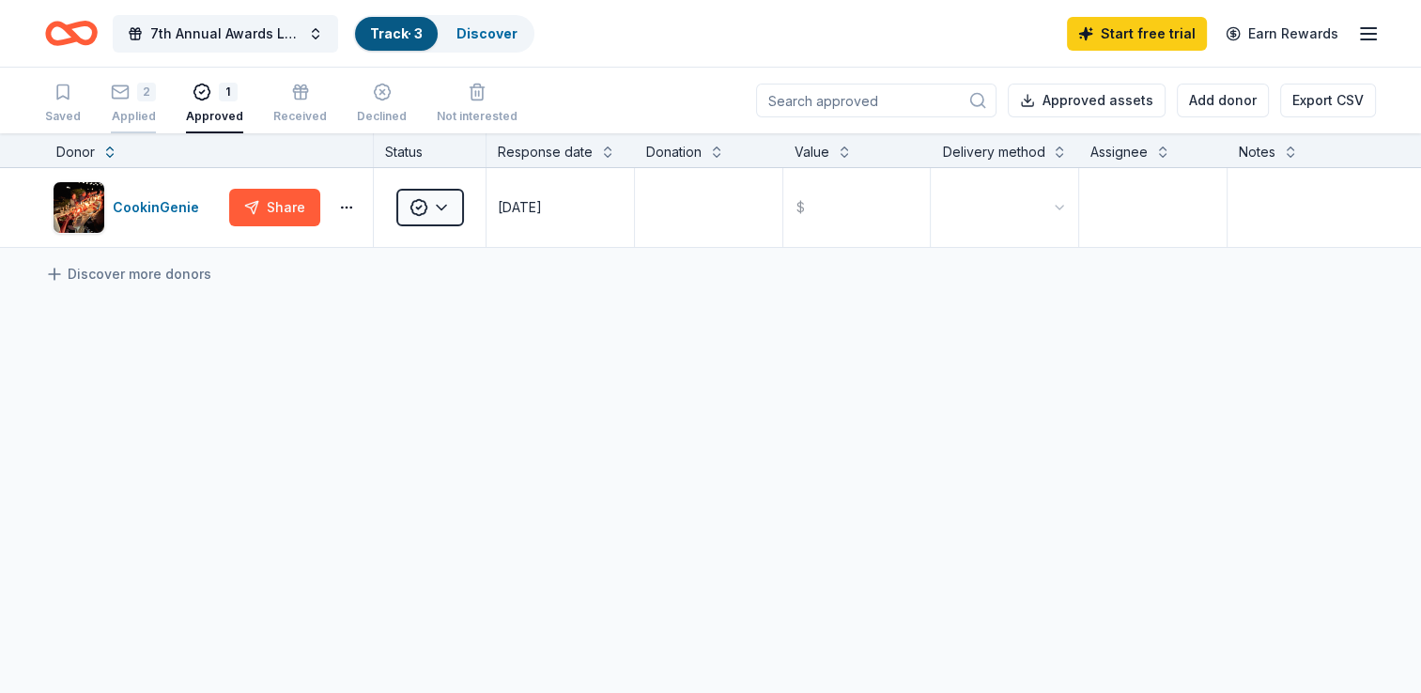
click at [134, 115] on div "Applied" at bounding box center [133, 116] width 45 height 15
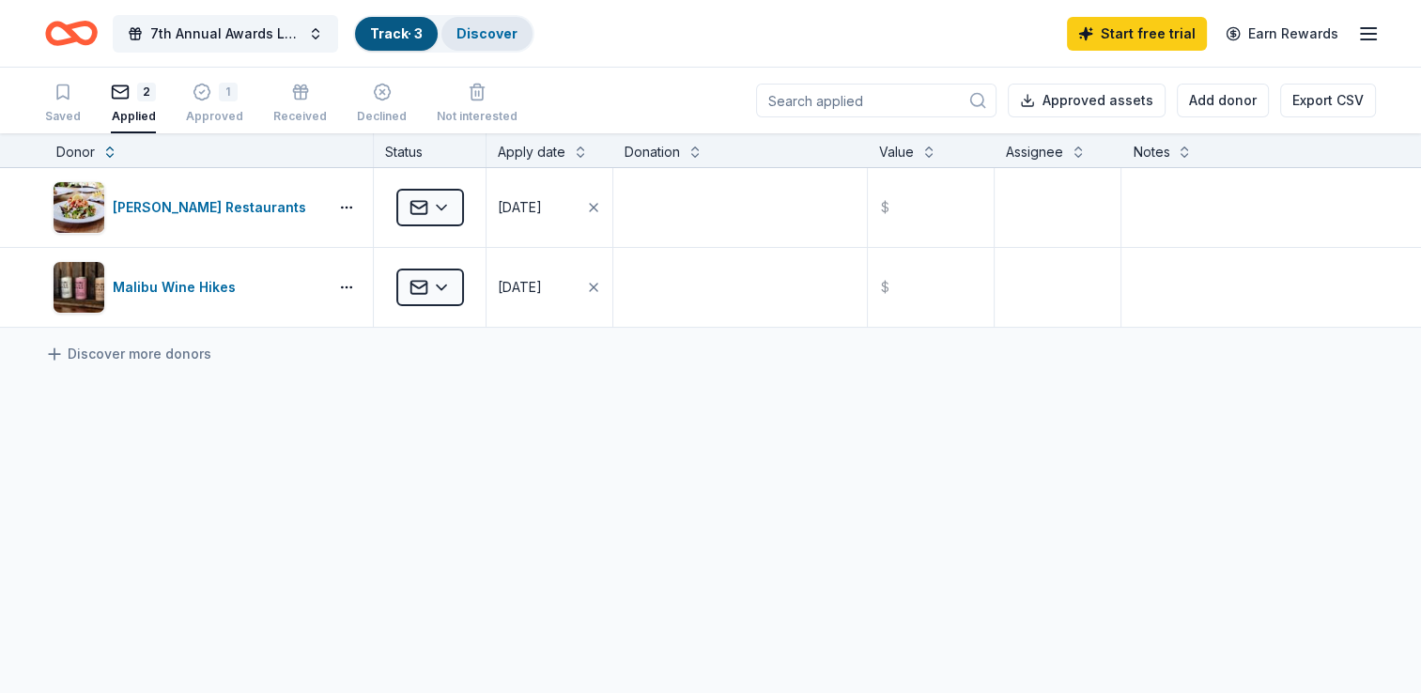
click at [490, 39] on link "Discover" at bounding box center [486, 33] width 61 height 16
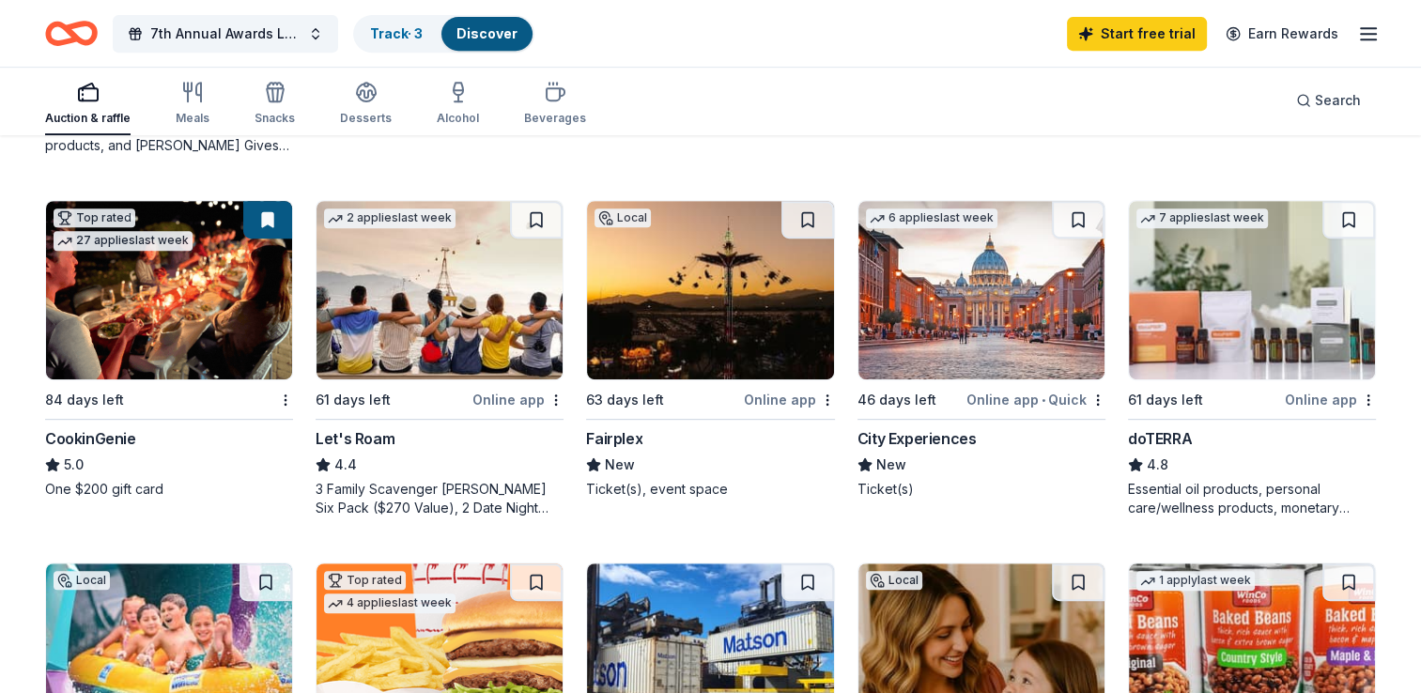
scroll to position [871, 0]
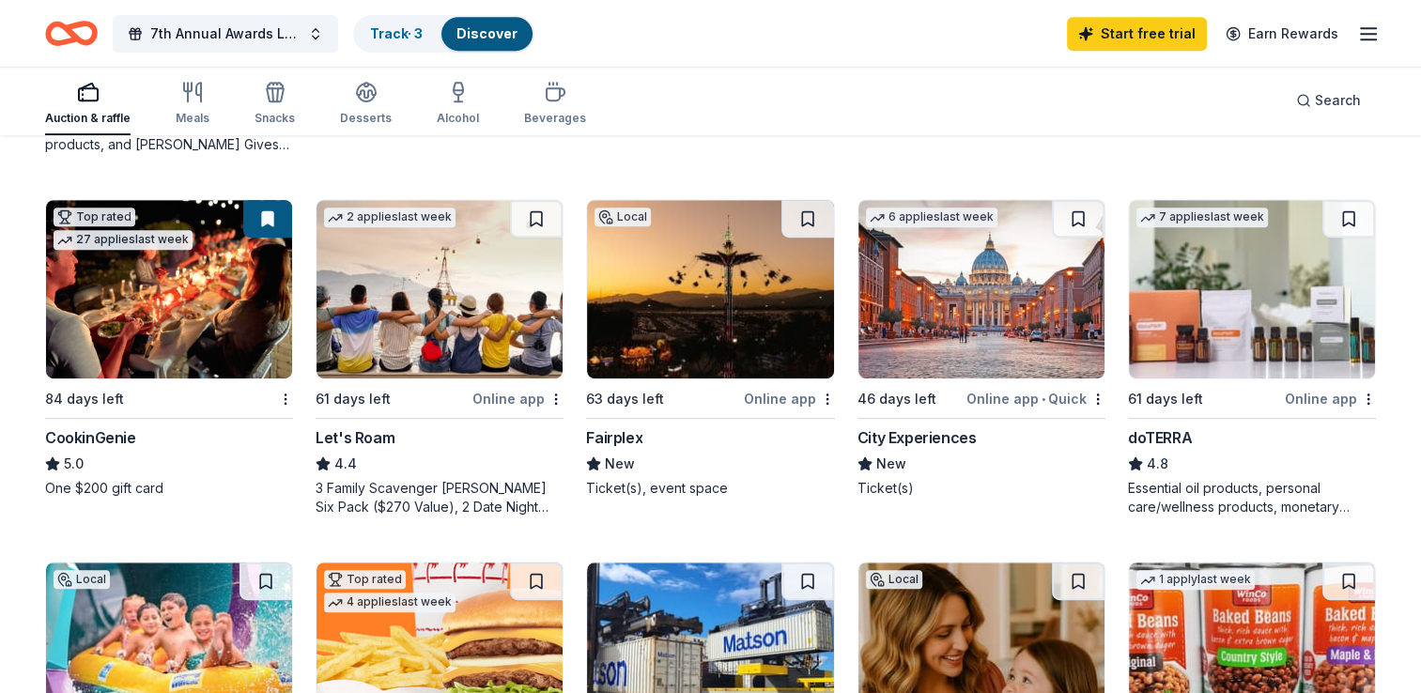
click at [1004, 303] on img at bounding box center [981, 289] width 246 height 178
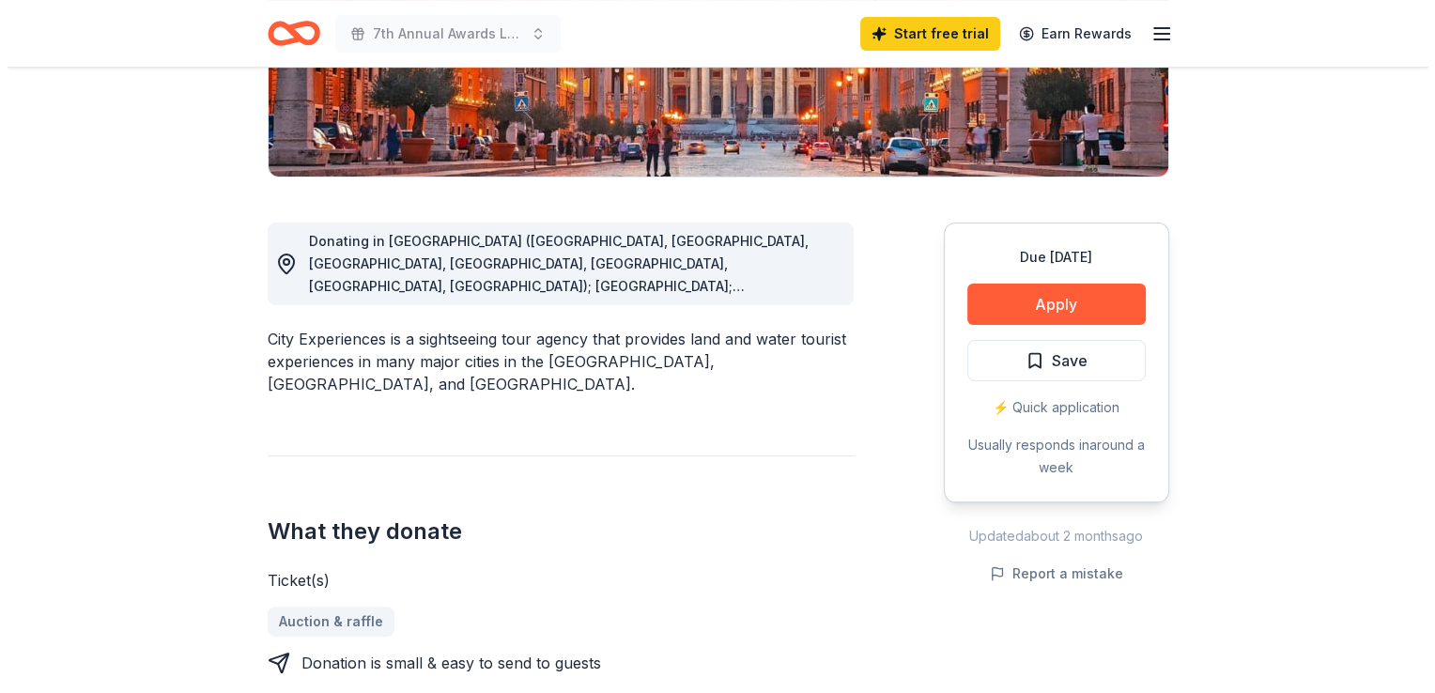
scroll to position [385, 0]
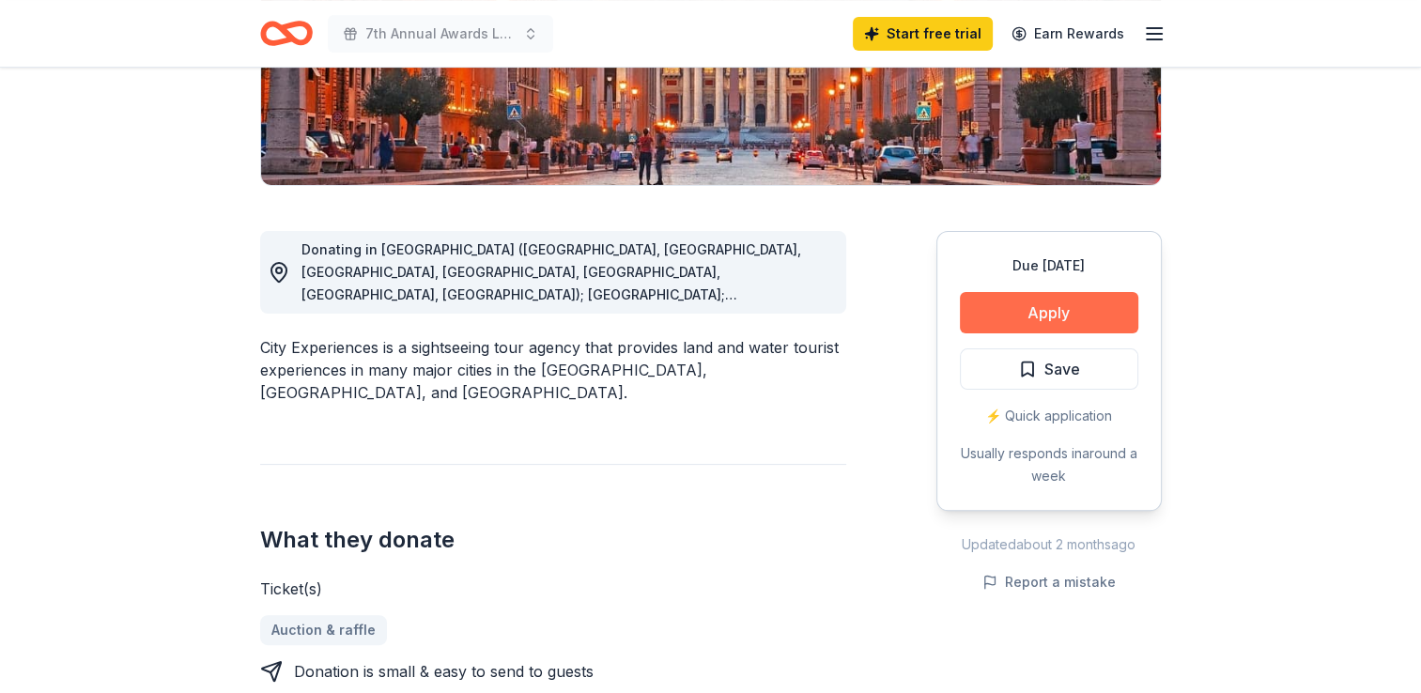
click at [1009, 309] on button "Apply" at bounding box center [1049, 312] width 178 height 41
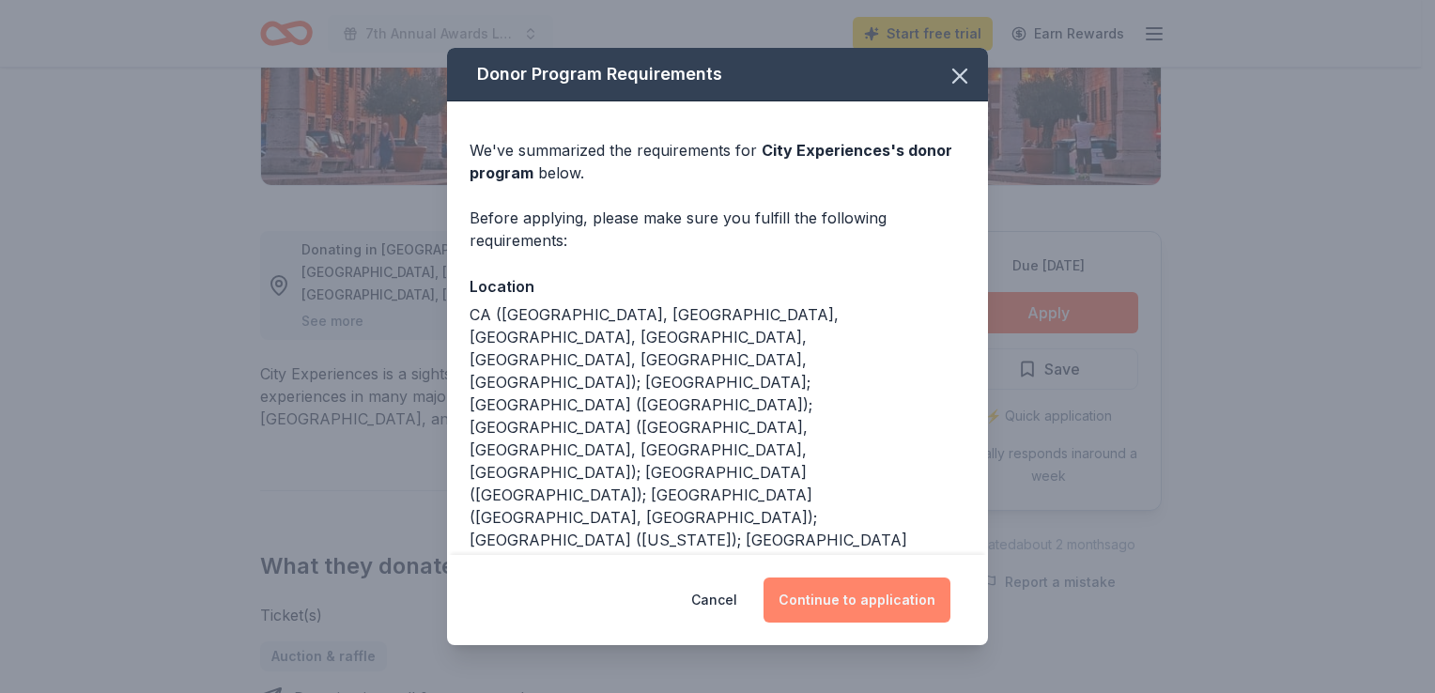
scroll to position [34, 0]
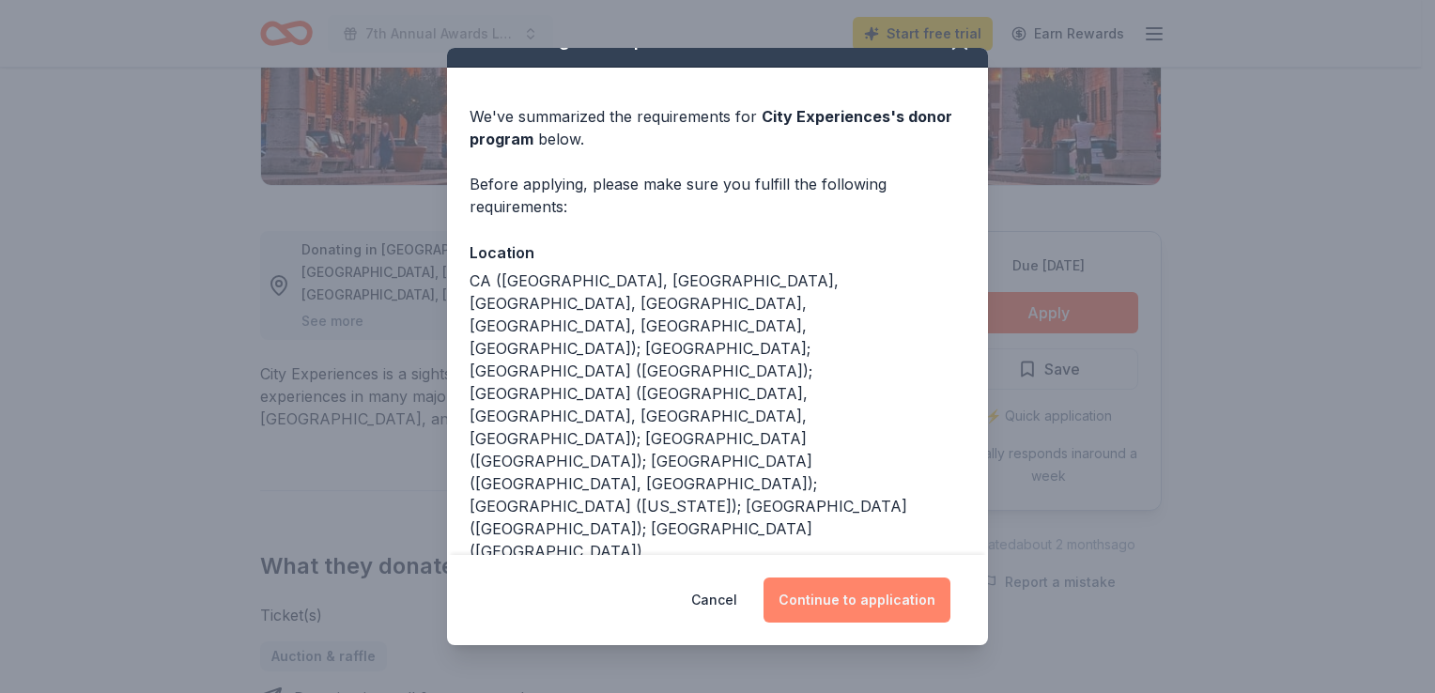
click at [858, 592] on button "Continue to application" at bounding box center [856, 599] width 187 height 45
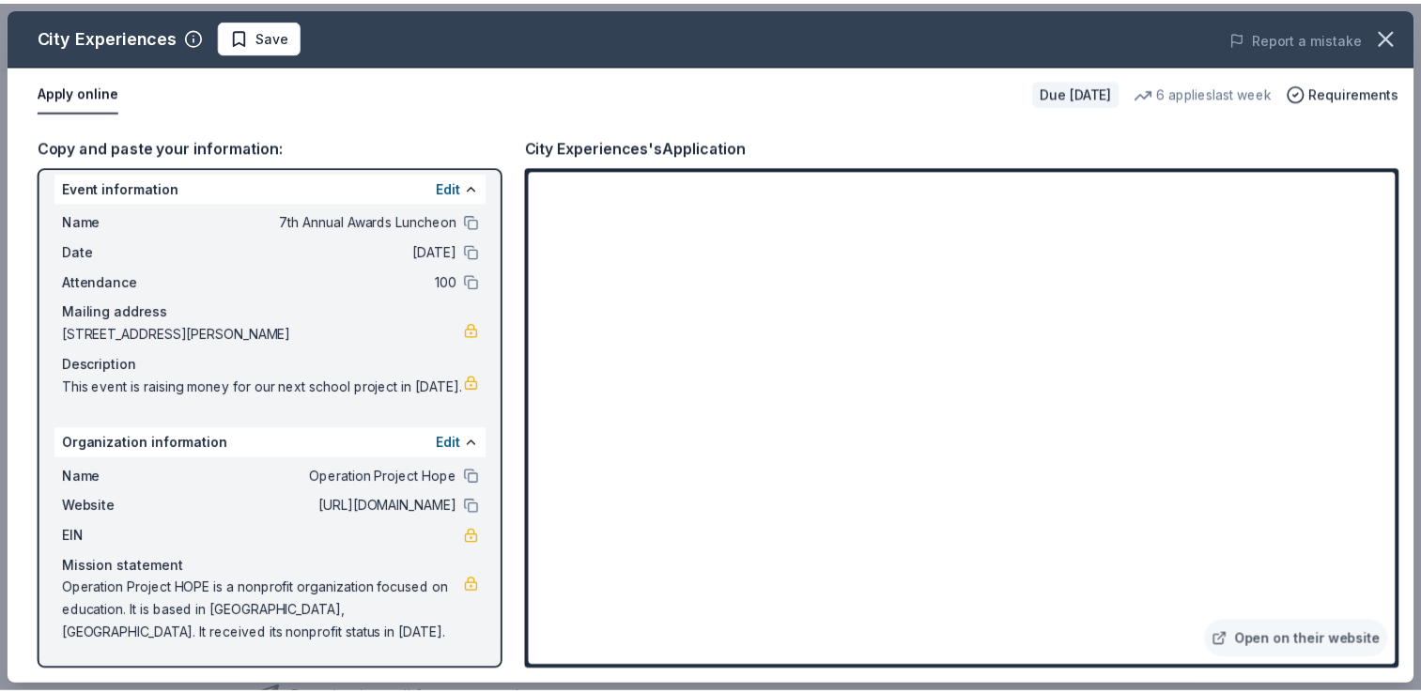
scroll to position [0, 0]
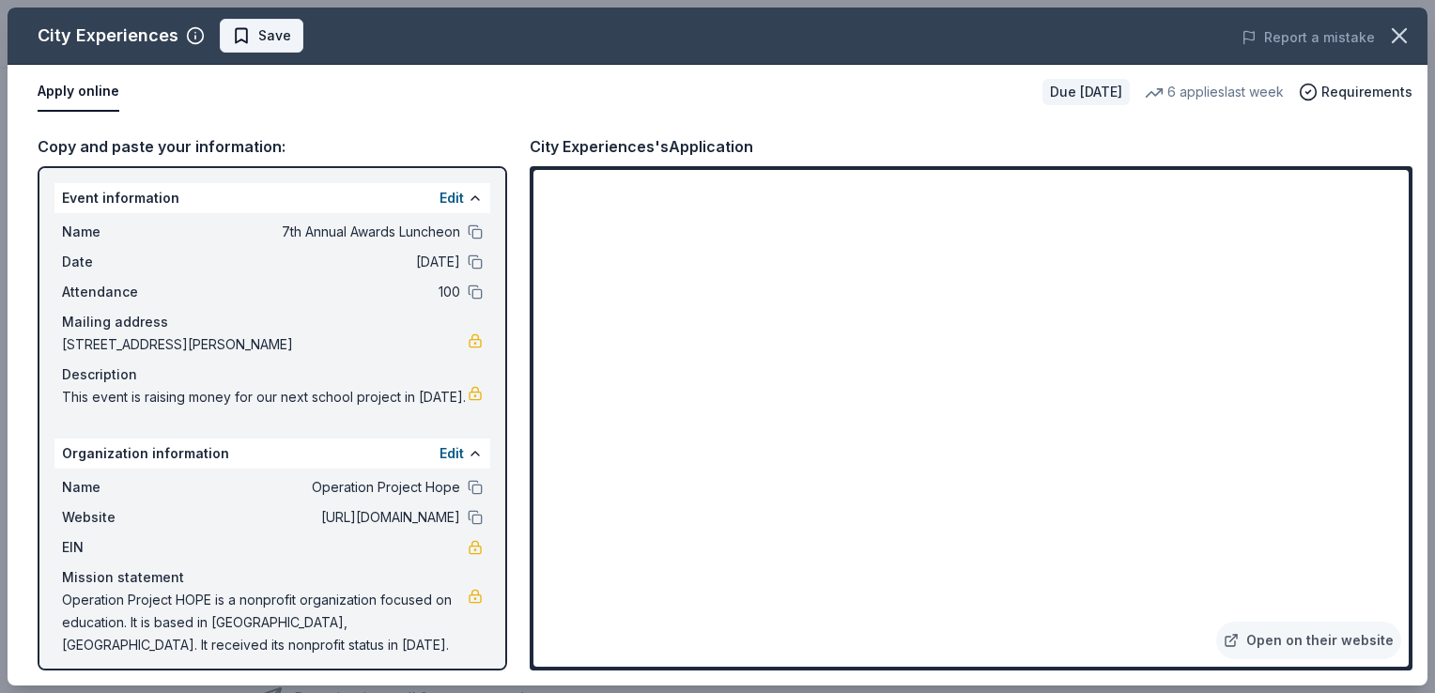
click at [262, 33] on span "Save" at bounding box center [274, 35] width 33 height 23
click at [1396, 38] on icon "button" at bounding box center [1399, 35] width 13 height 13
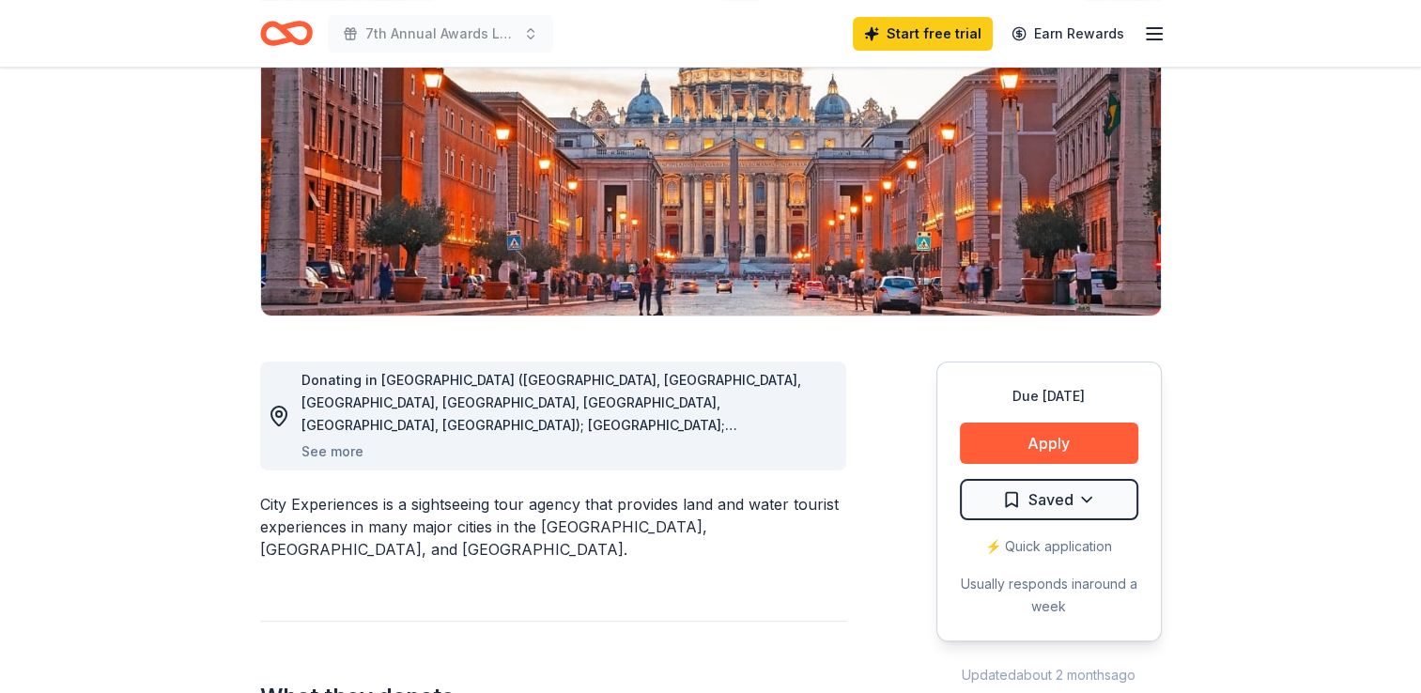
scroll to position [255, 0]
click at [300, 34] on icon "Home" at bounding box center [286, 33] width 53 height 44
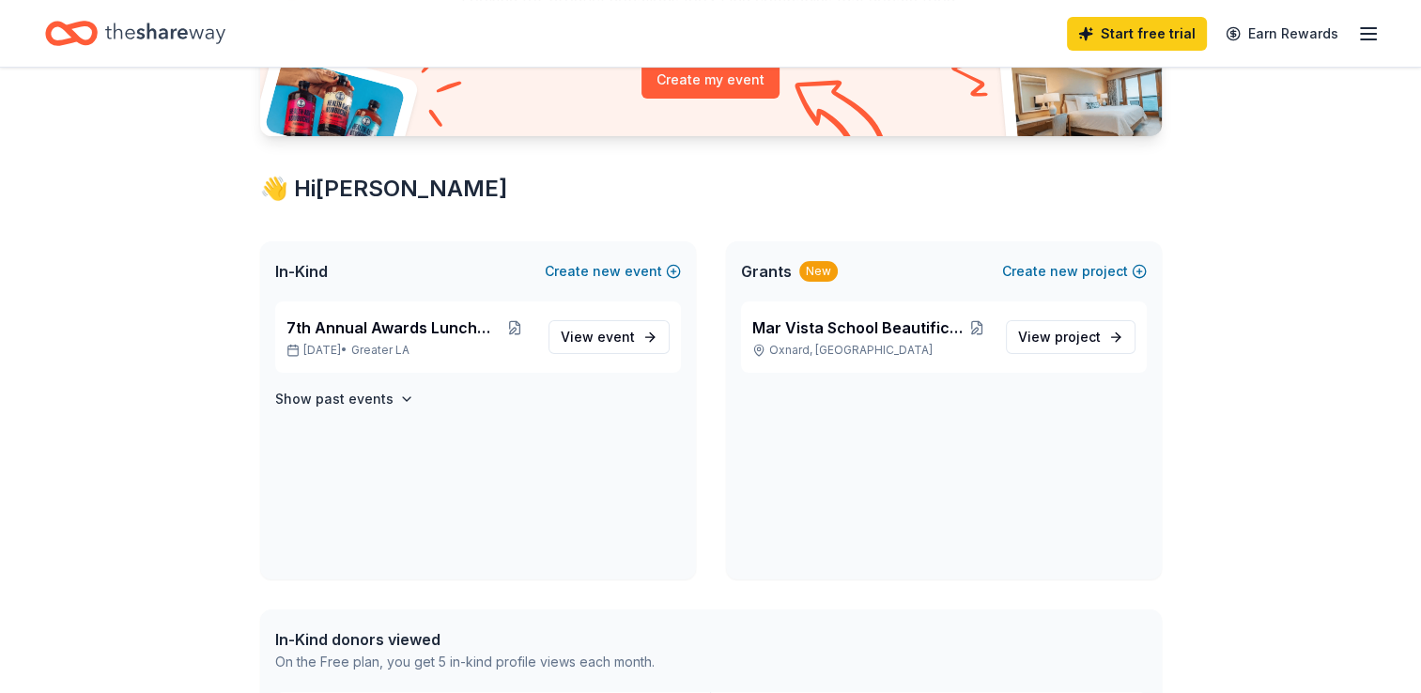
scroll to position [254, 0]
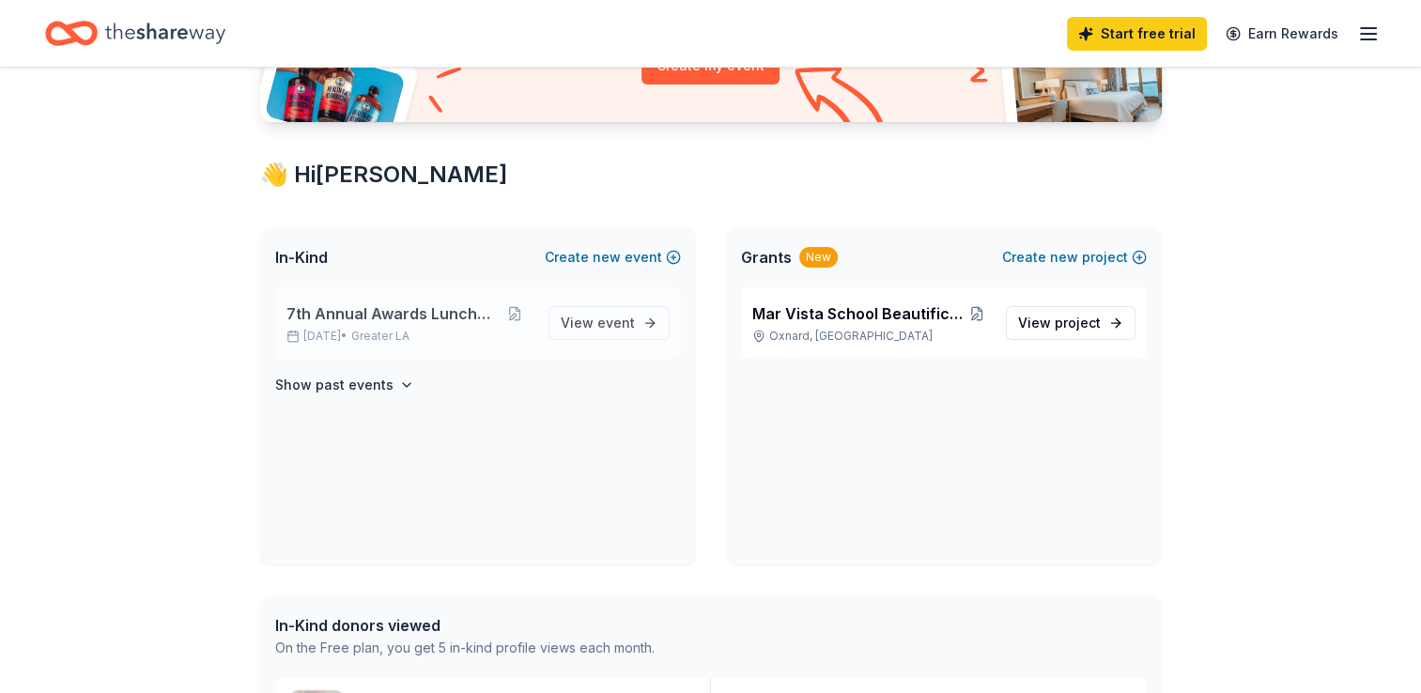
click at [421, 308] on span "7th Annual Awards Luncheon" at bounding box center [391, 313] width 210 height 23
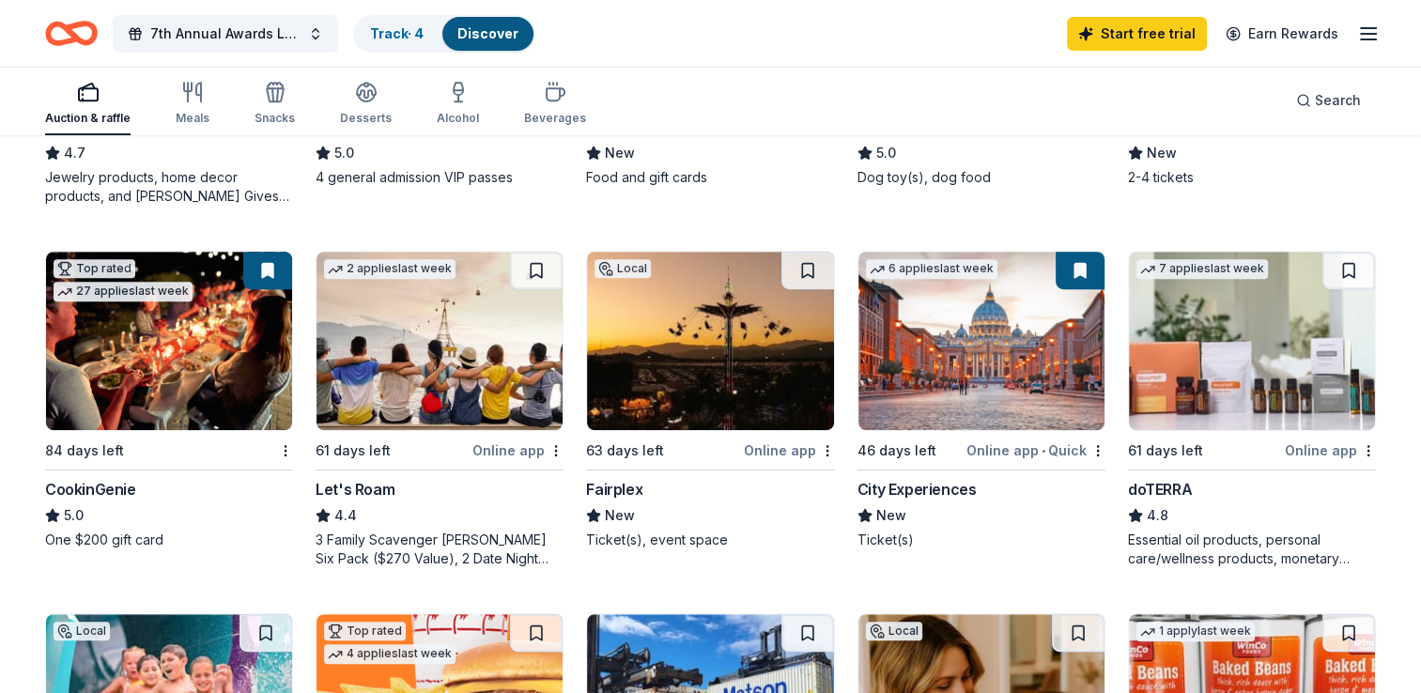
scroll to position [822, 0]
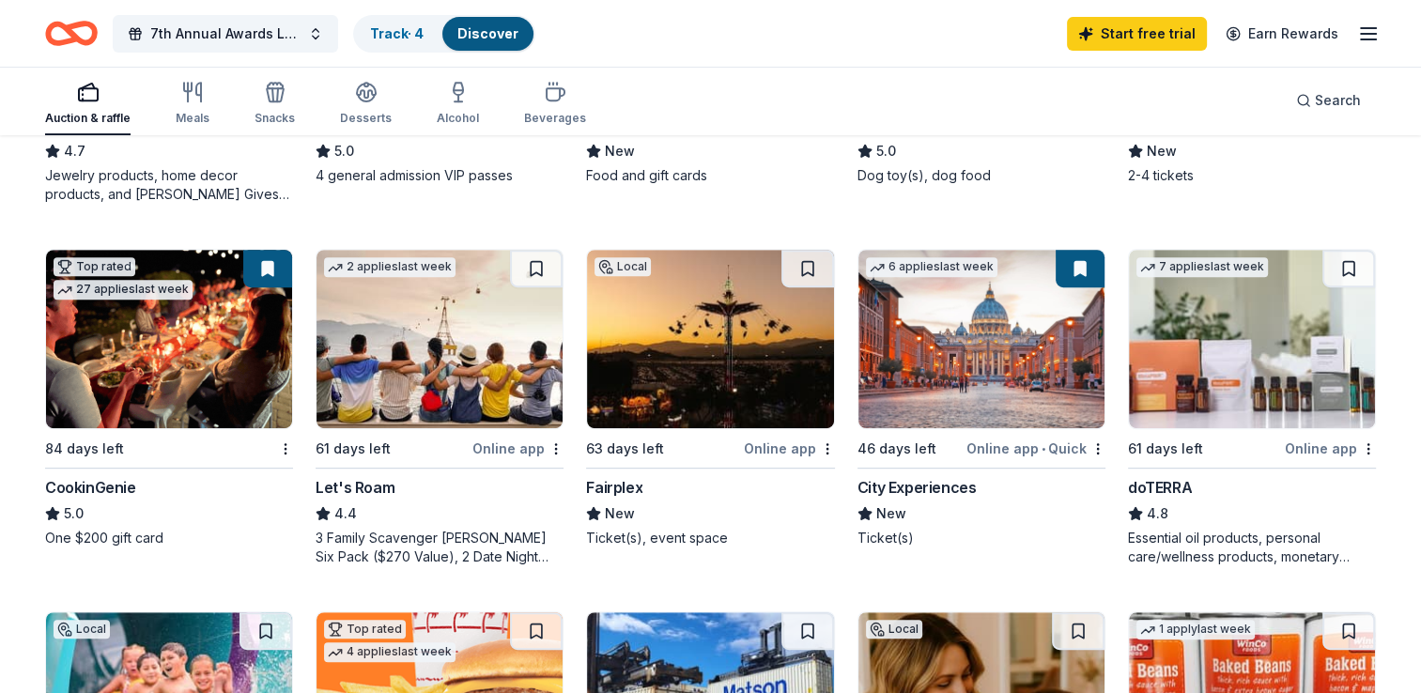
click at [980, 308] on img at bounding box center [981, 339] width 246 height 178
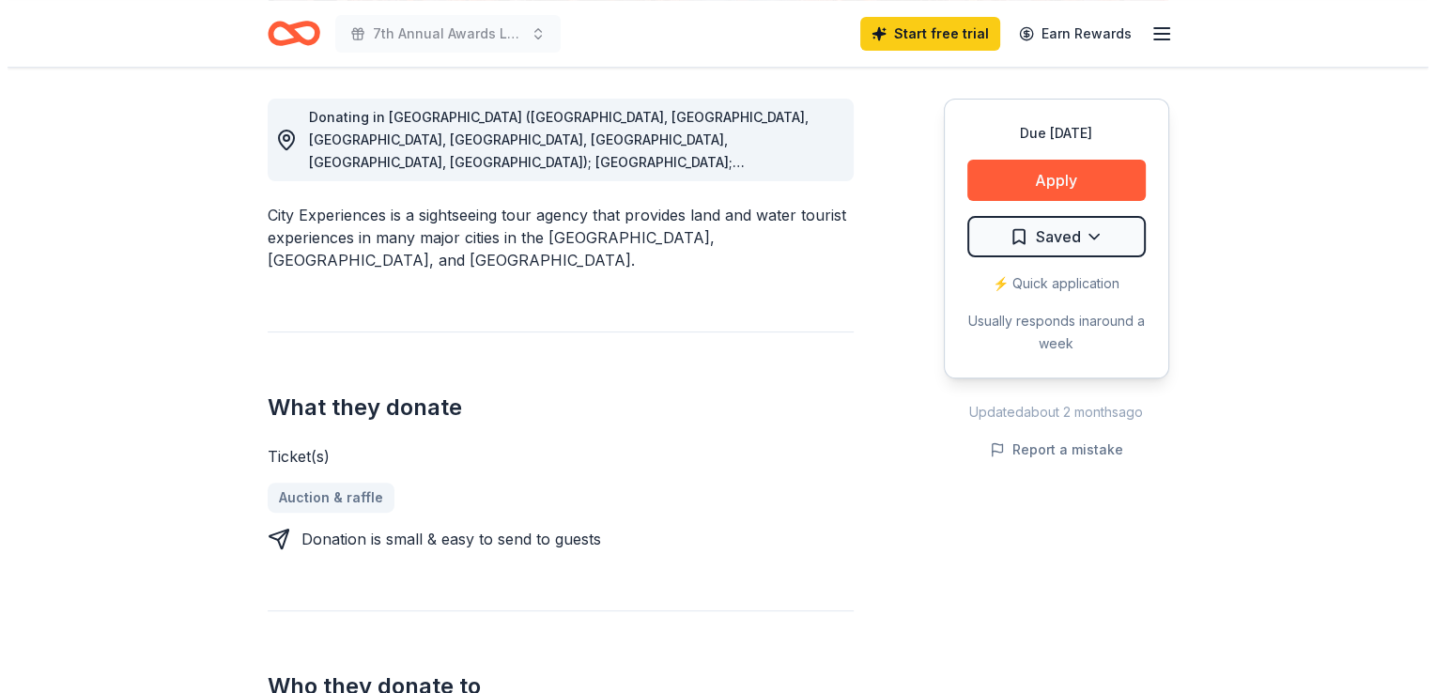
scroll to position [449, 0]
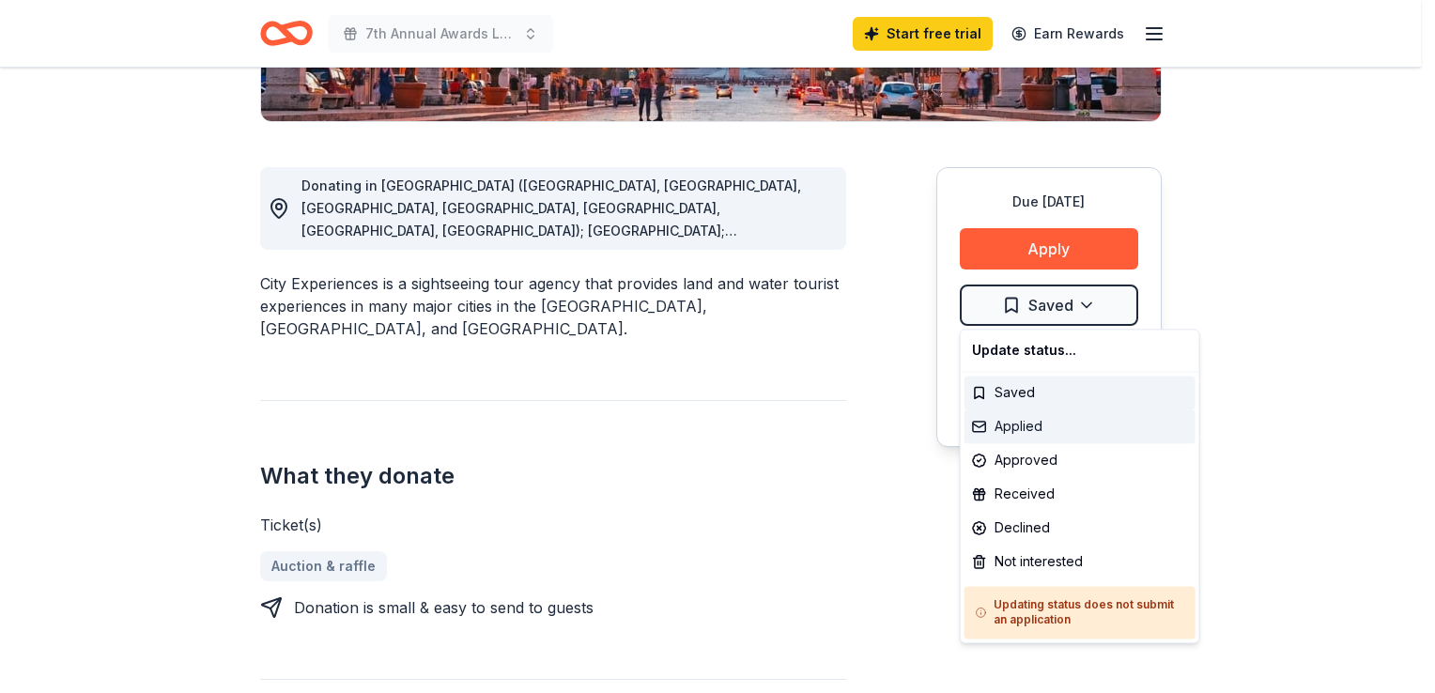
click at [1012, 433] on div "Applied" at bounding box center [1079, 426] width 231 height 34
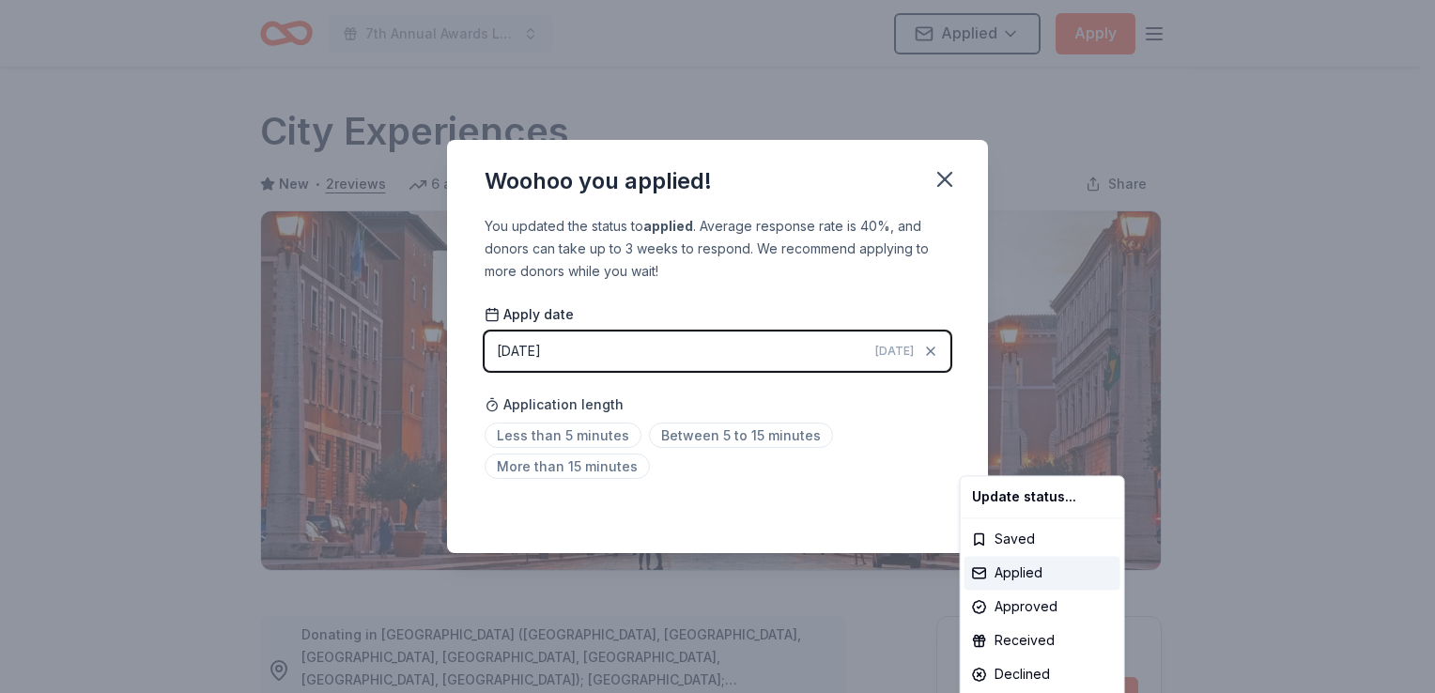
click at [940, 177] on html "7th Annual Awards Luncheon Applied Apply Due in 46 days Share City Experiences …" at bounding box center [717, 346] width 1435 height 693
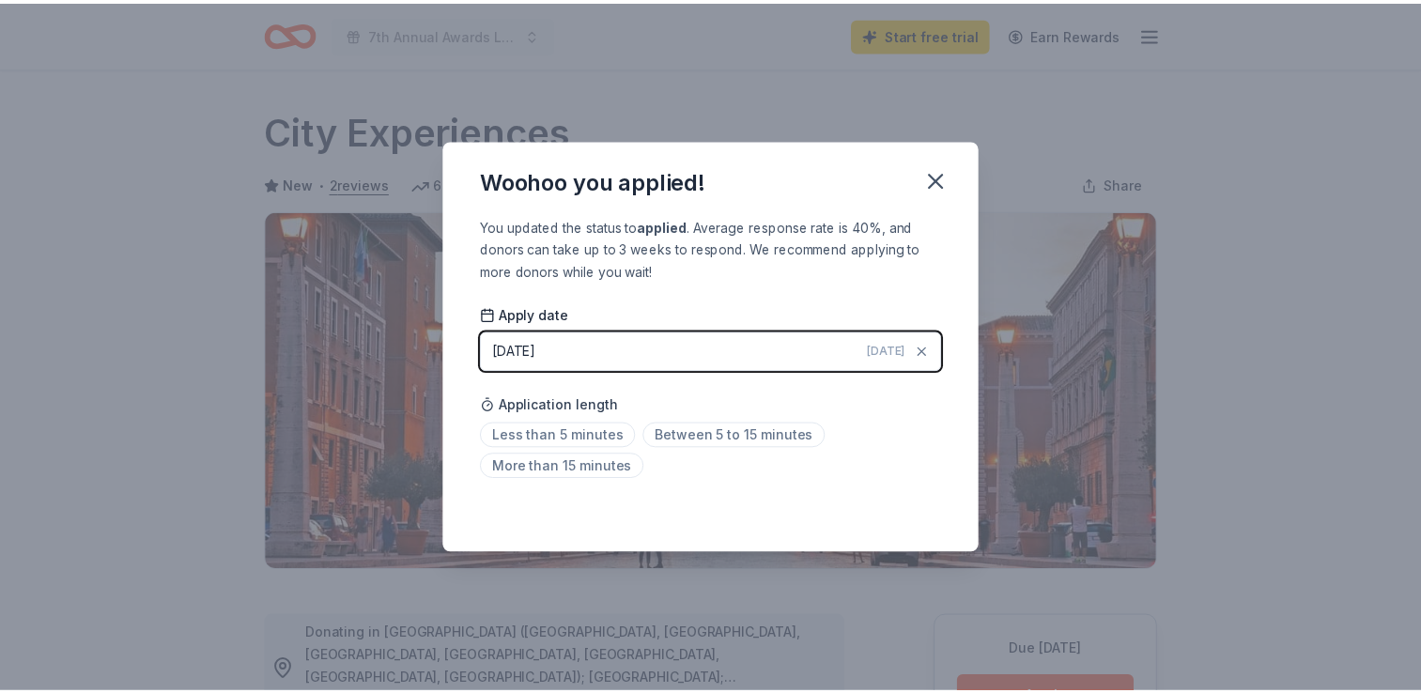
scroll to position [407, 0]
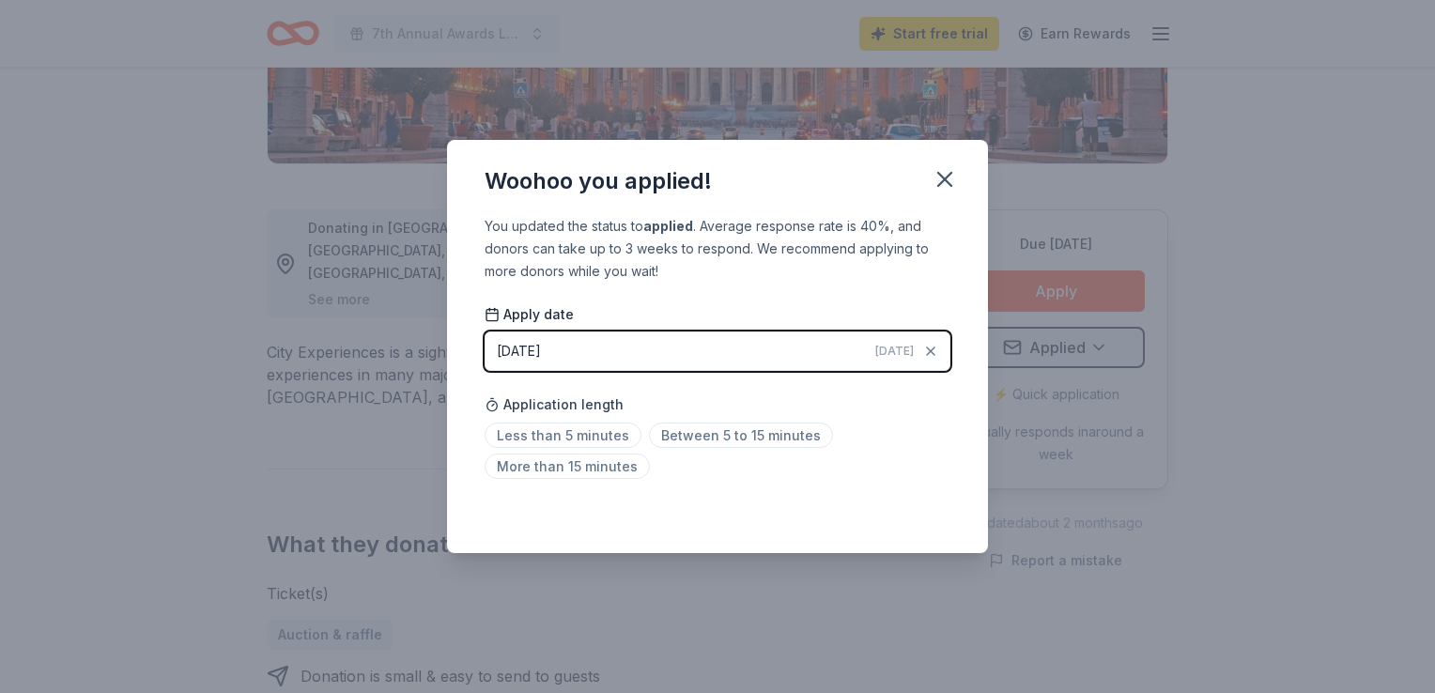
click at [940, 177] on icon "button" at bounding box center [945, 179] width 26 height 26
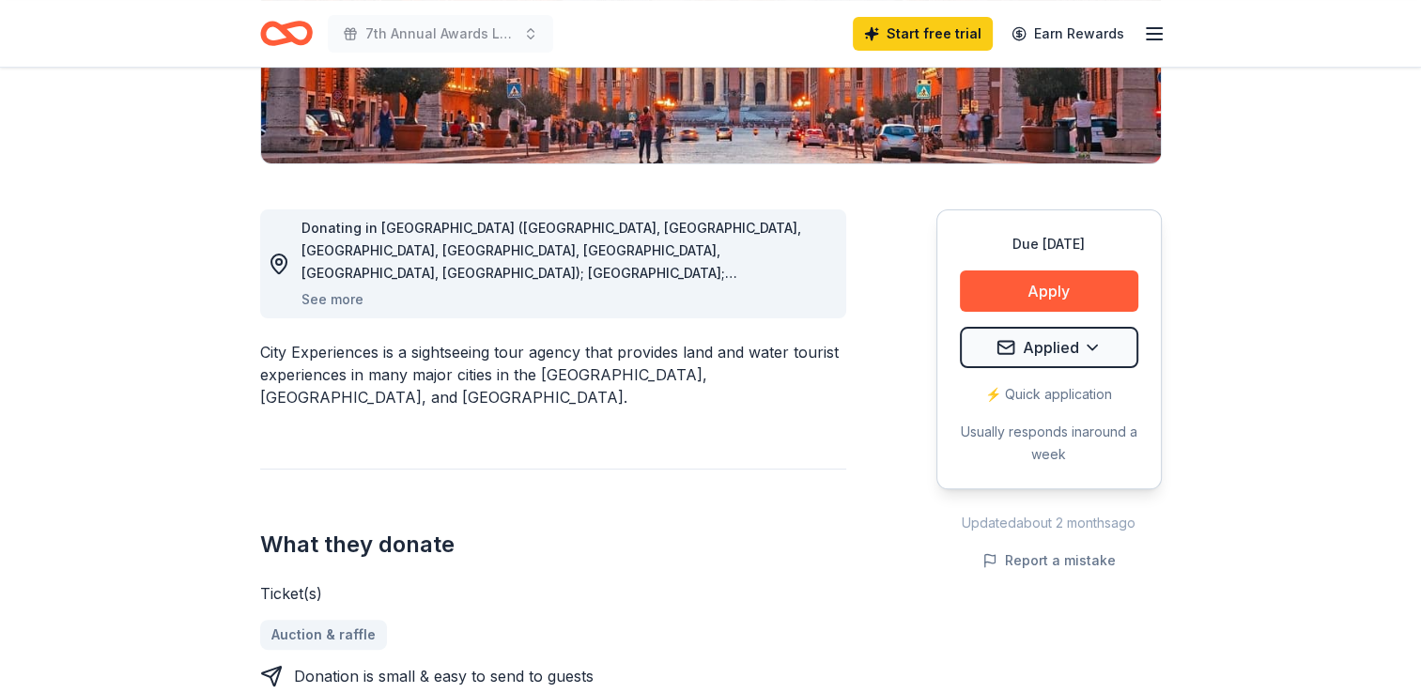
click at [293, 36] on icon "Home" at bounding box center [286, 33] width 53 height 44
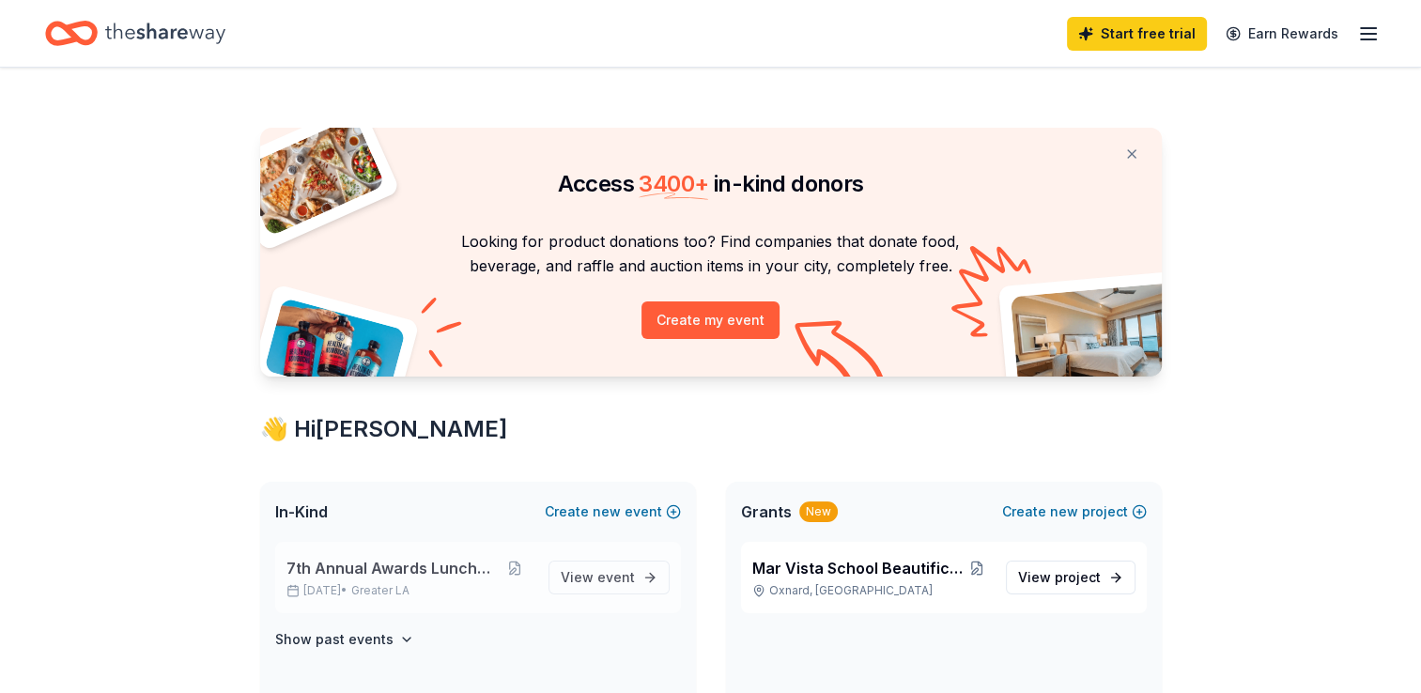
click at [481, 560] on span "7th Annual Awards Luncheon" at bounding box center [391, 568] width 210 height 23
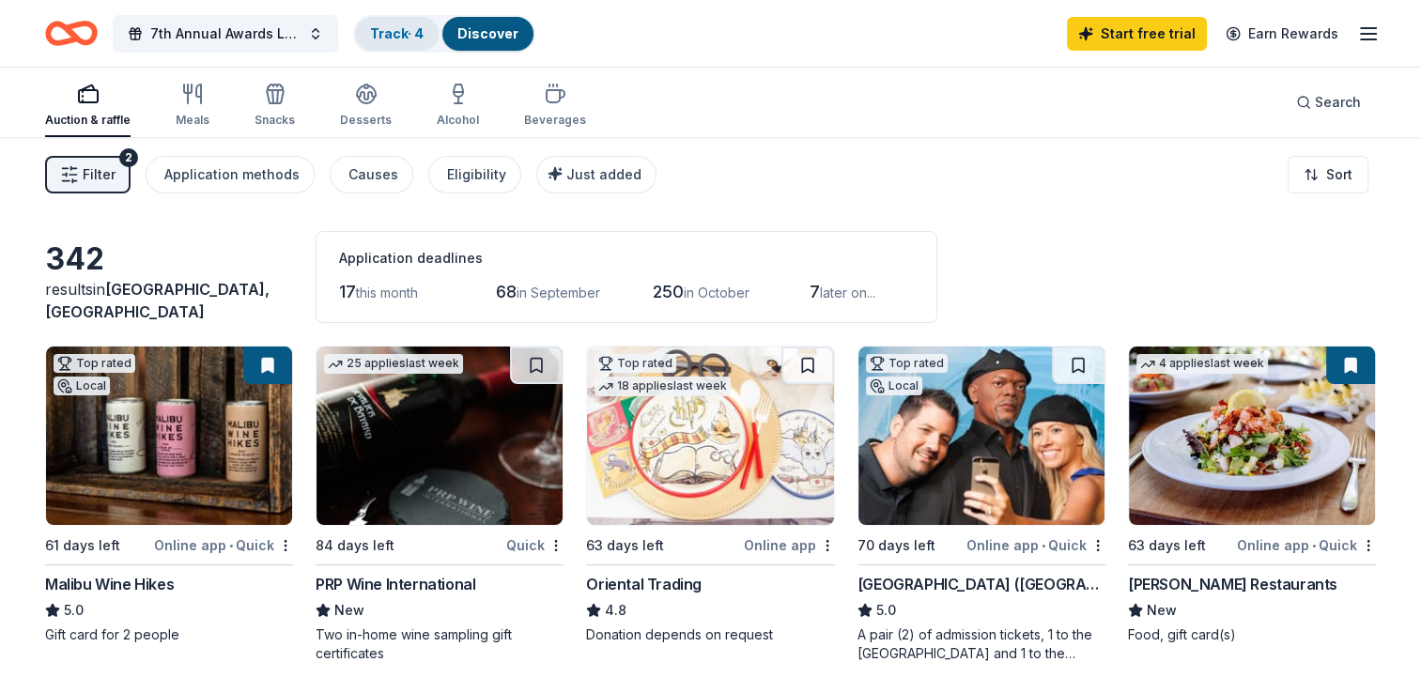
click at [421, 30] on link "Track · 4" at bounding box center [397, 33] width 54 height 16
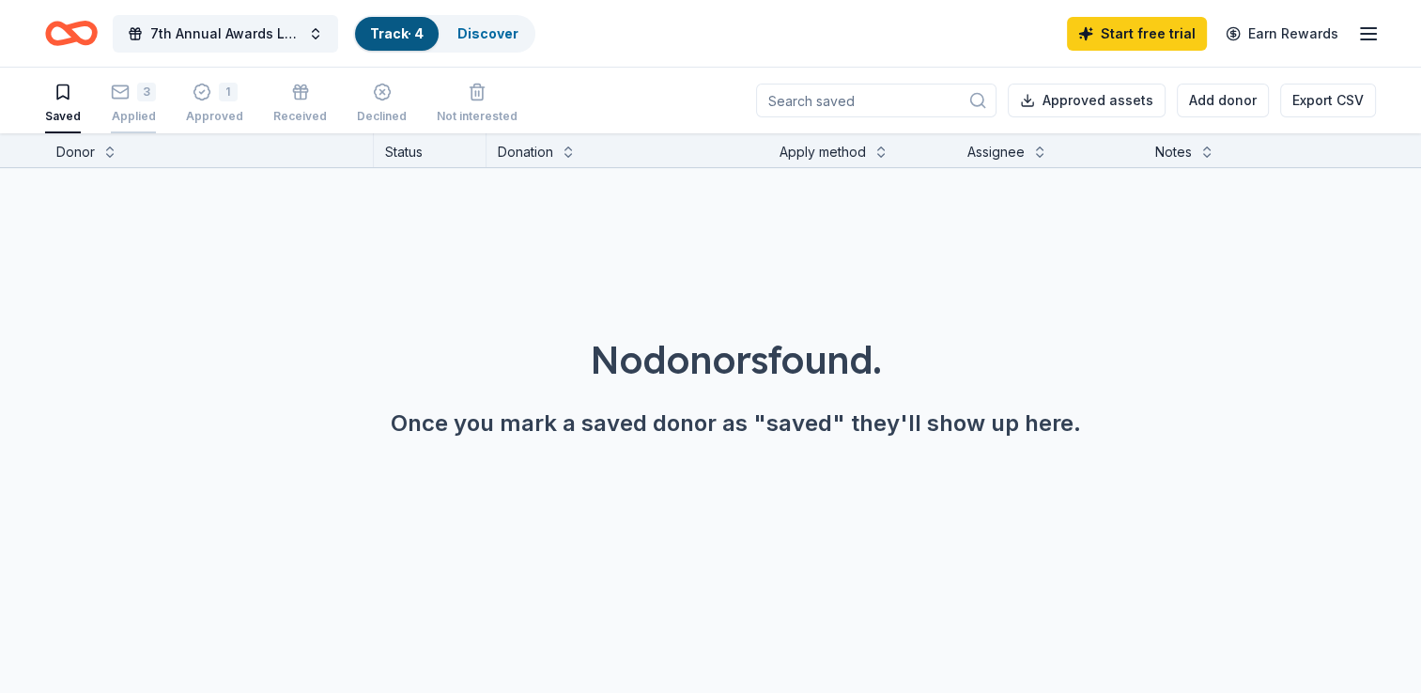
click at [130, 98] on div "3" at bounding box center [133, 92] width 45 height 19
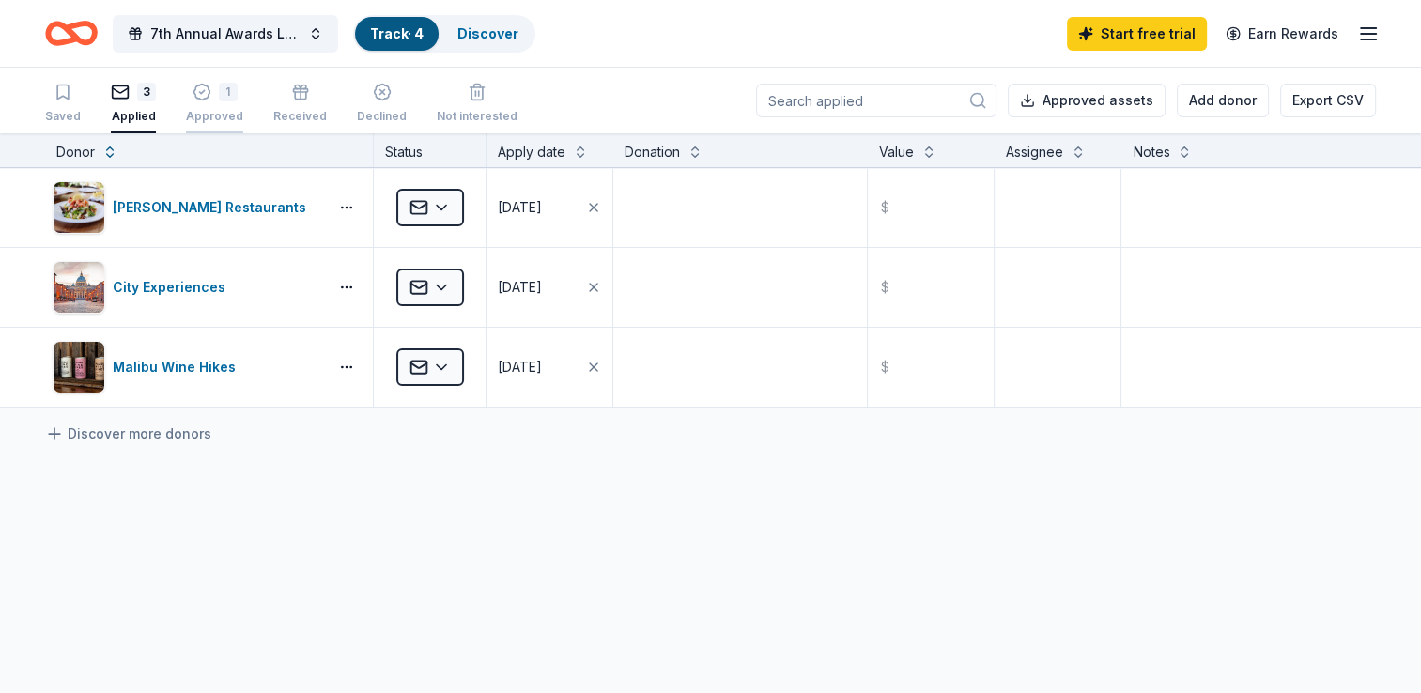
click at [208, 91] on div "1" at bounding box center [214, 92] width 57 height 19
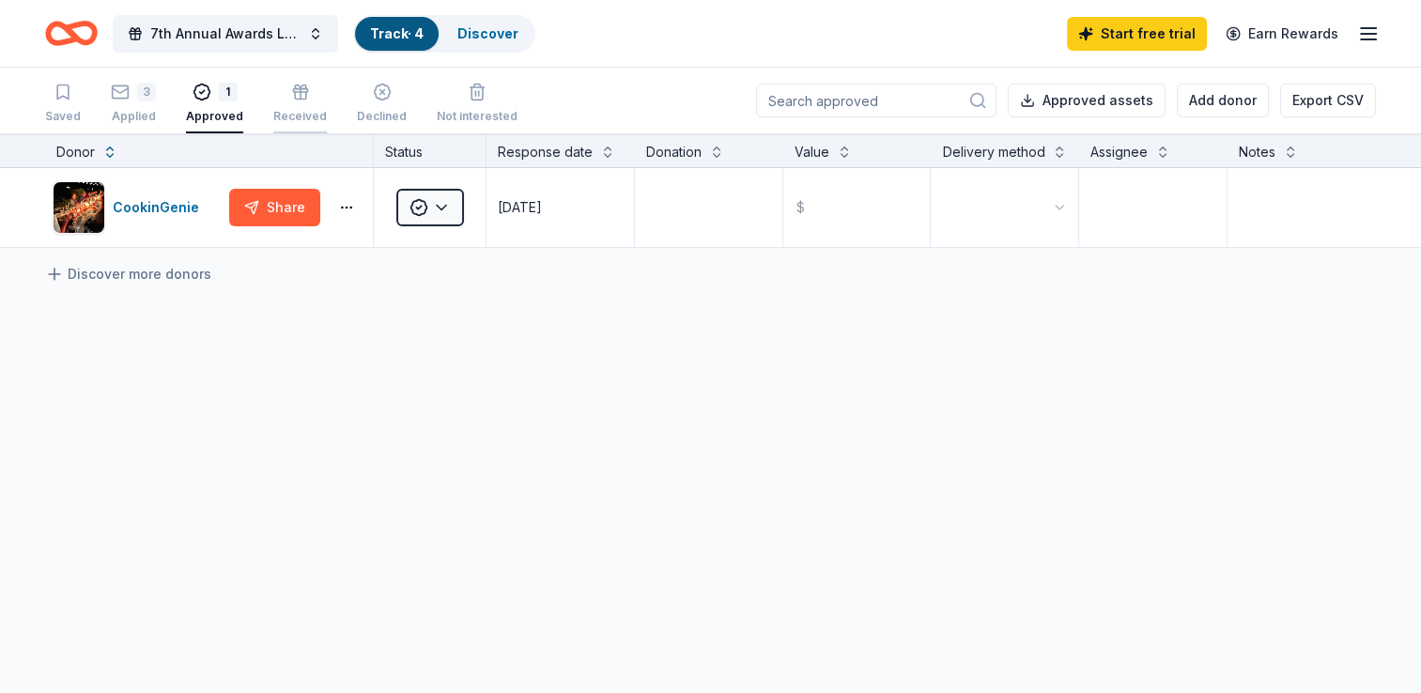
click at [298, 101] on div "Received" at bounding box center [300, 103] width 54 height 41
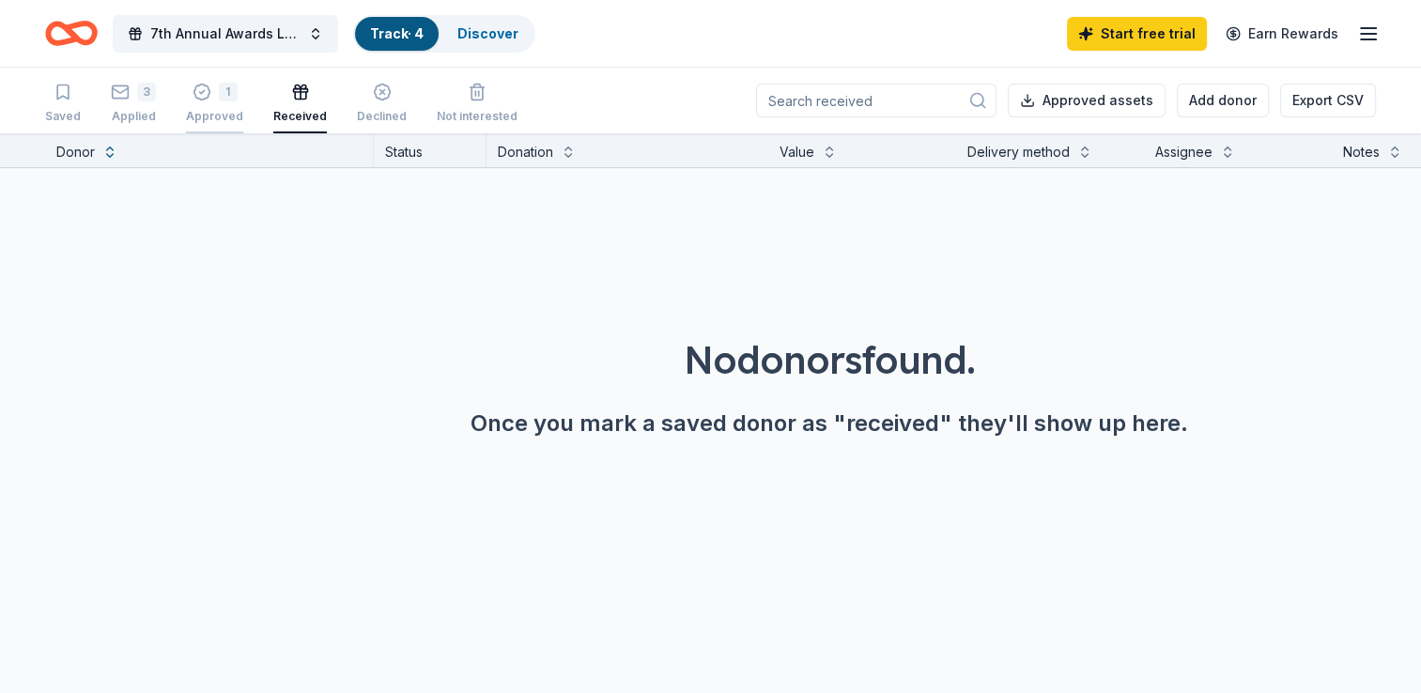
click at [211, 115] on div "Approved" at bounding box center [214, 116] width 57 height 15
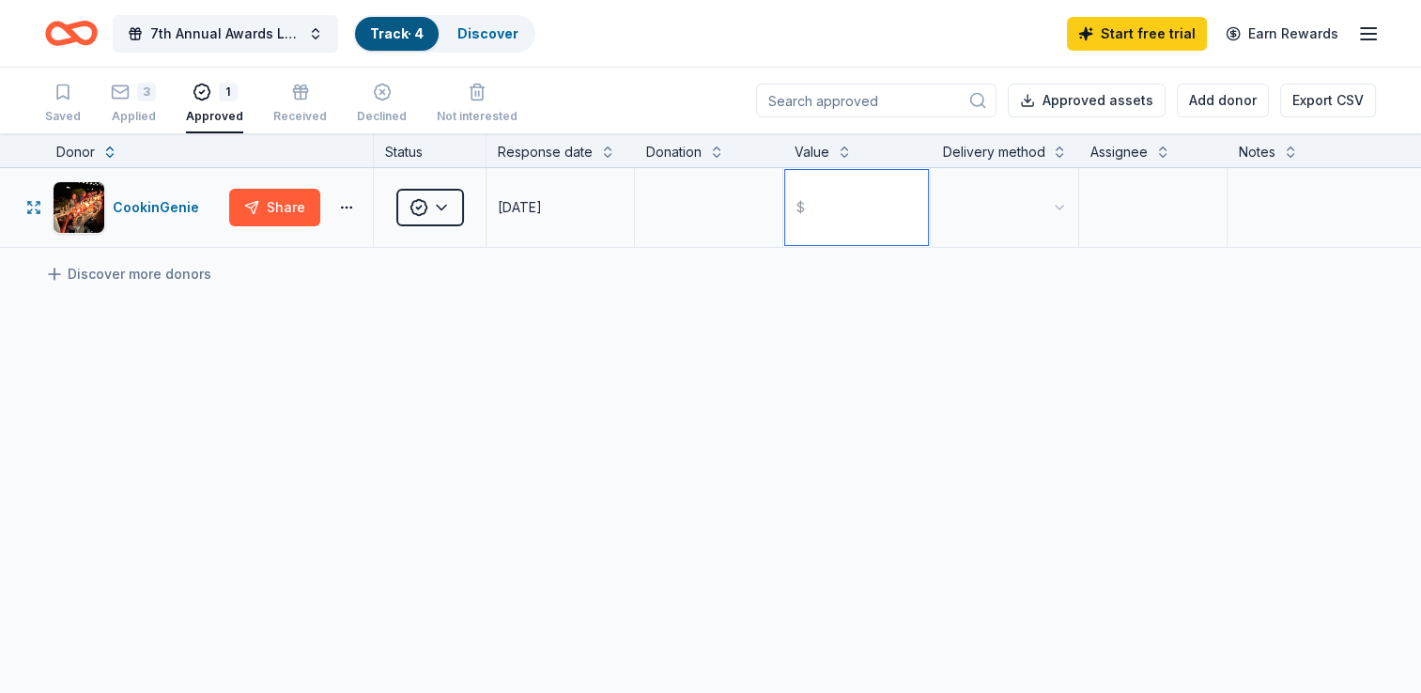
click at [871, 204] on input "text" at bounding box center [857, 207] width 144 height 75
type input "200.00"
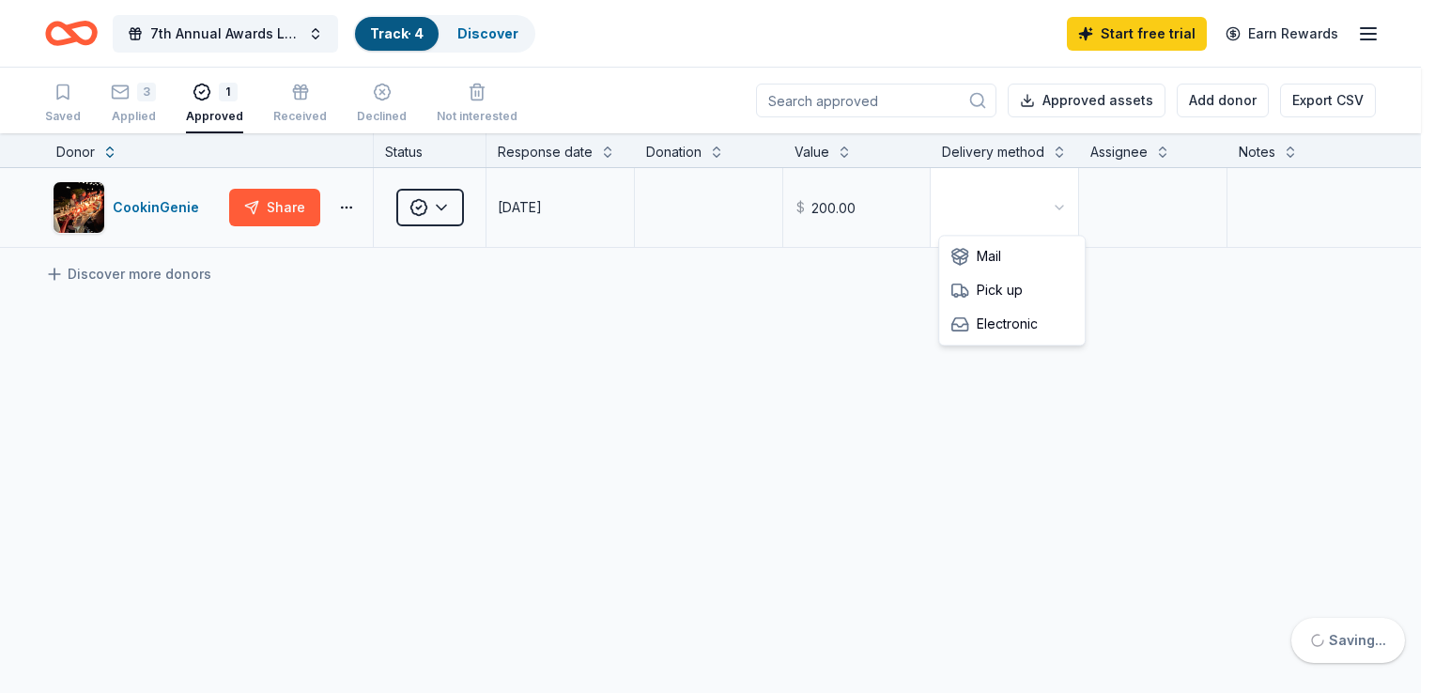
click at [1027, 207] on html "10% 7th Annual Awards Luncheon Track · 4 Discover Start free trial Earn Rewards…" at bounding box center [717, 346] width 1435 height 693
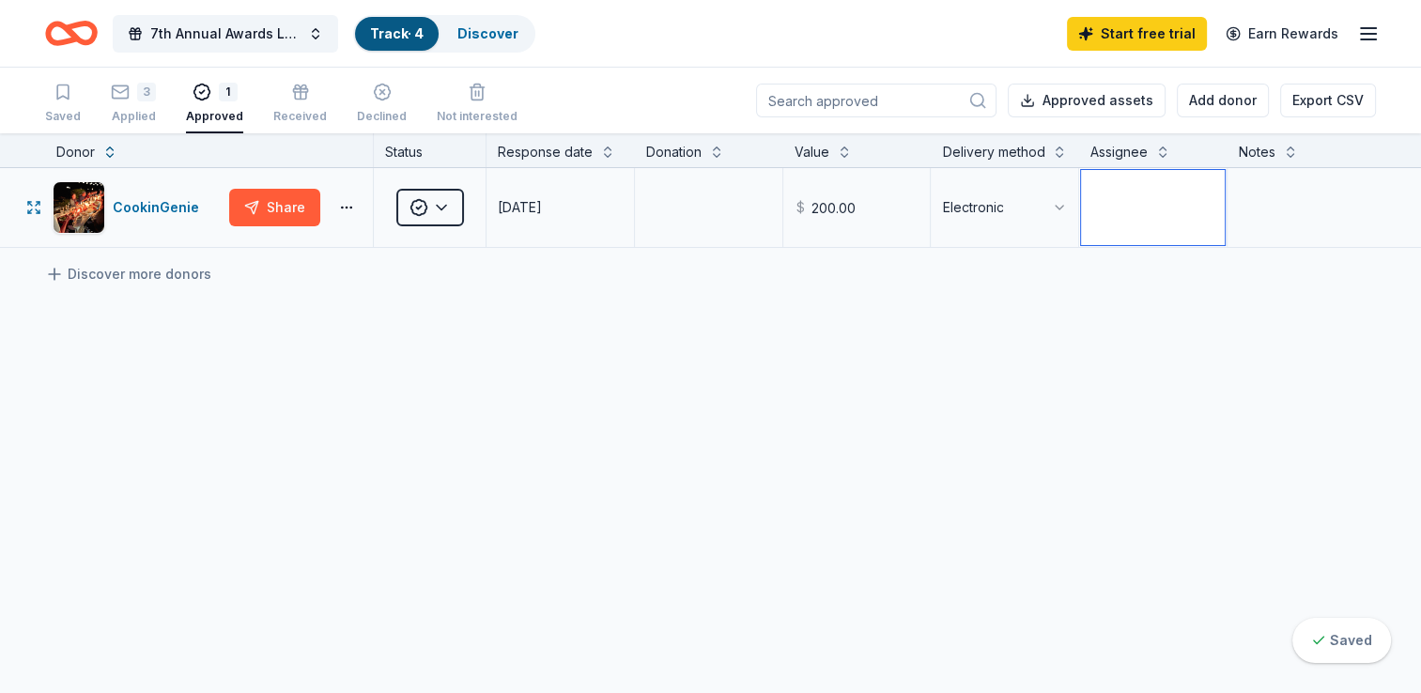
click at [1152, 223] on textarea at bounding box center [1153, 207] width 144 height 75
type textarea "Denise"
click at [692, 193] on textarea at bounding box center [709, 207] width 144 height 75
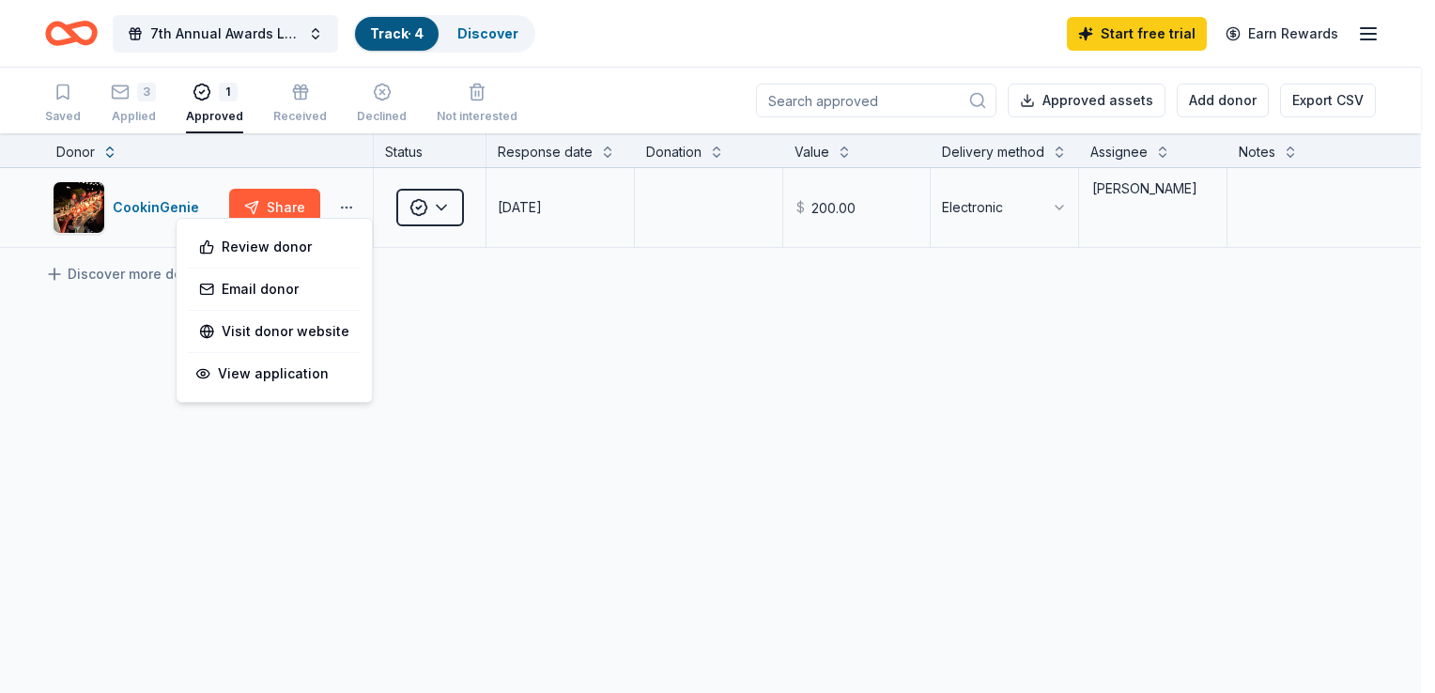
click at [358, 208] on html "10% 7th Annual Awards Luncheon Track · 4 Discover Start free trial Earn Rewards…" at bounding box center [717, 346] width 1435 height 693
click at [397, 366] on html "10% 7th Annual Awards Luncheon Track · 4 Discover Start free trial Earn Rewards…" at bounding box center [717, 346] width 1435 height 693
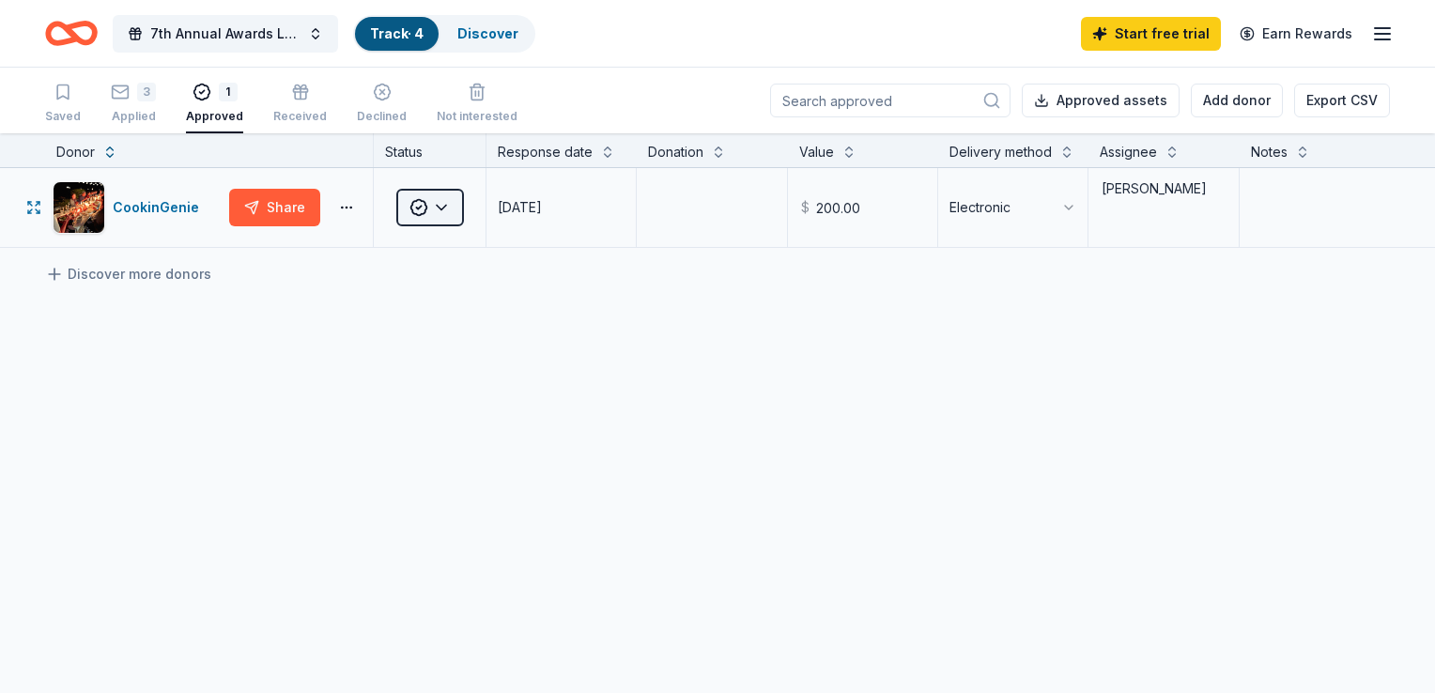
click at [439, 207] on html "10% 7th Annual Awards Luncheon Track · 4 Discover Start free trial Earn Rewards…" at bounding box center [717, 346] width 1435 height 693
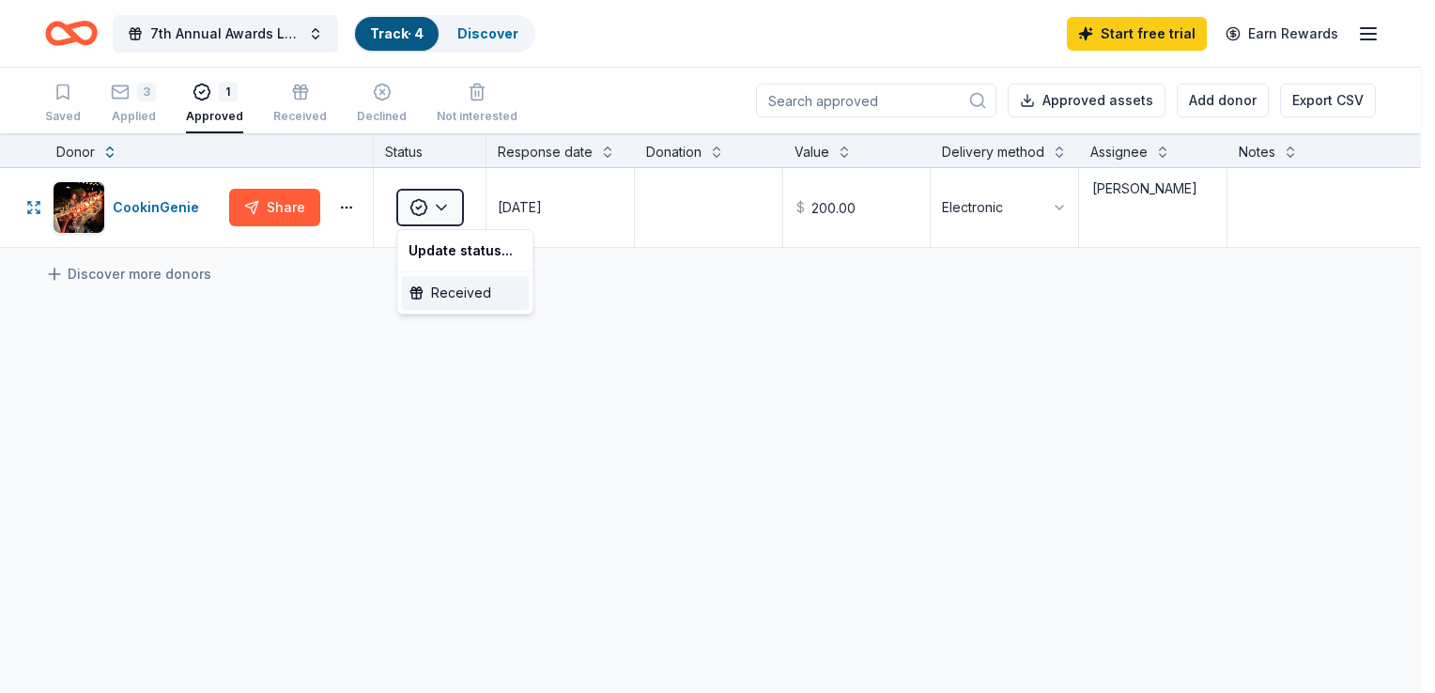
click at [445, 299] on div "Received" at bounding box center [465, 293] width 128 height 34
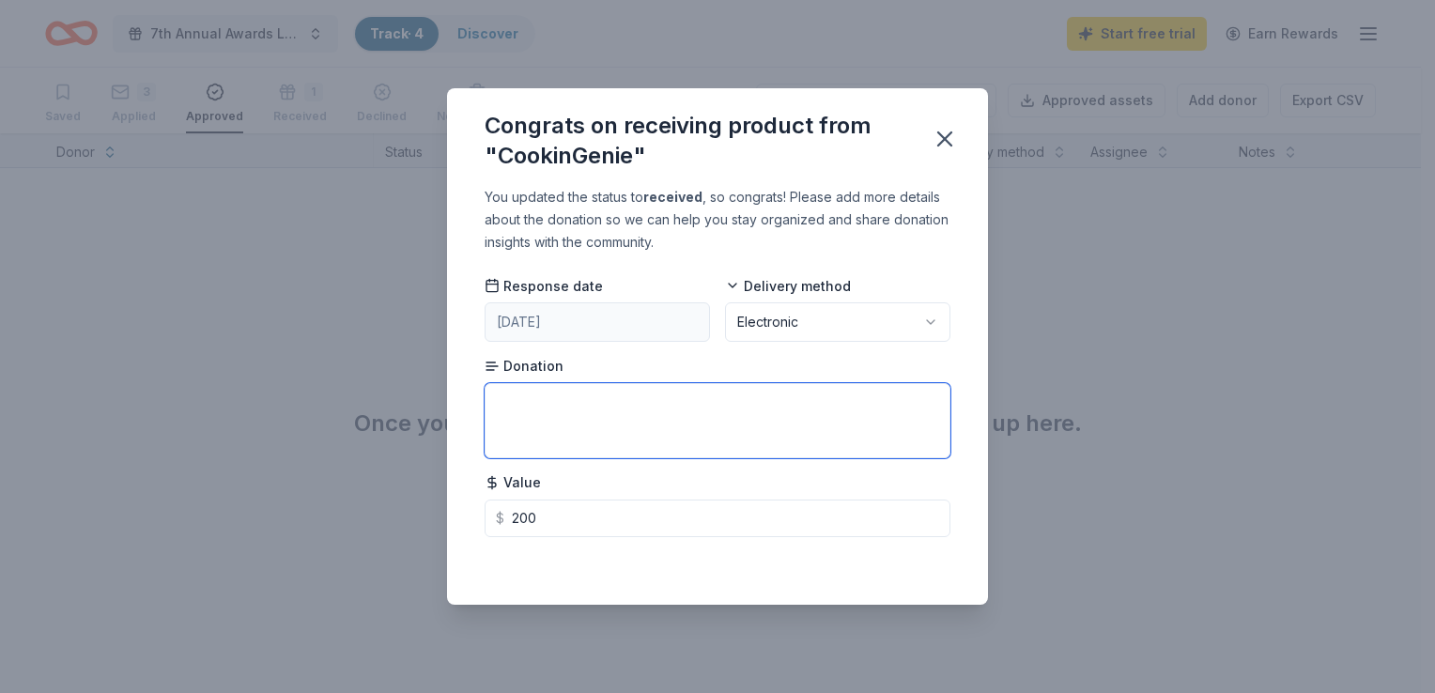
click at [553, 411] on textarea at bounding box center [718, 420] width 466 height 75
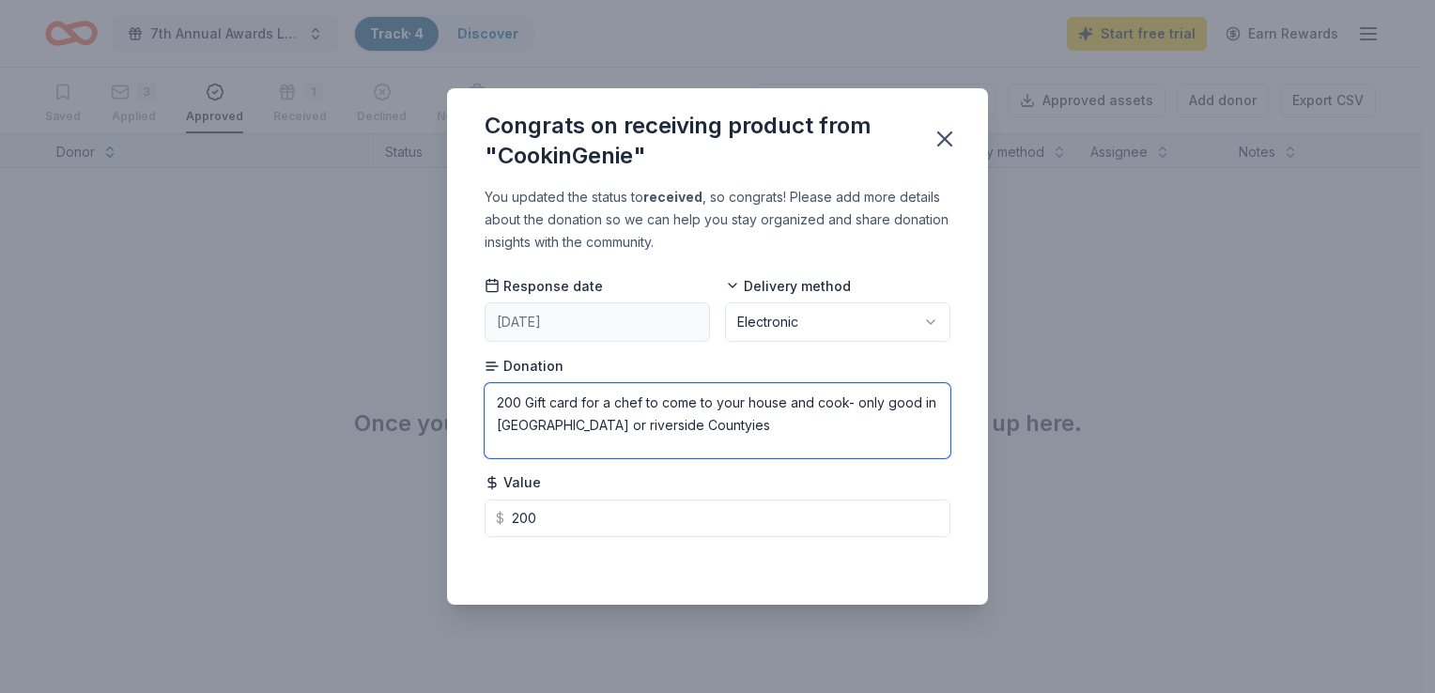
click at [533, 424] on textarea "200 Gift card for a chef to come to your house and cook- only good in LA or riv…" at bounding box center [718, 420] width 466 height 75
drag, startPoint x: 660, startPoint y: 426, endPoint x: 632, endPoint y: 426, distance: 28.2
click at [632, 426] on textarea "200 Gift card for a chef to come to your house and cook- only good in LA or Riv…" at bounding box center [718, 420] width 466 height 75
click at [745, 454] on textarea "200 Gift card for a chef to come to your house and cook- only good in LA or Riv…" at bounding box center [718, 420] width 466 height 75
type textarea "200 Gift card for a chef to come to your house and cook- only good in LA or Riv…"
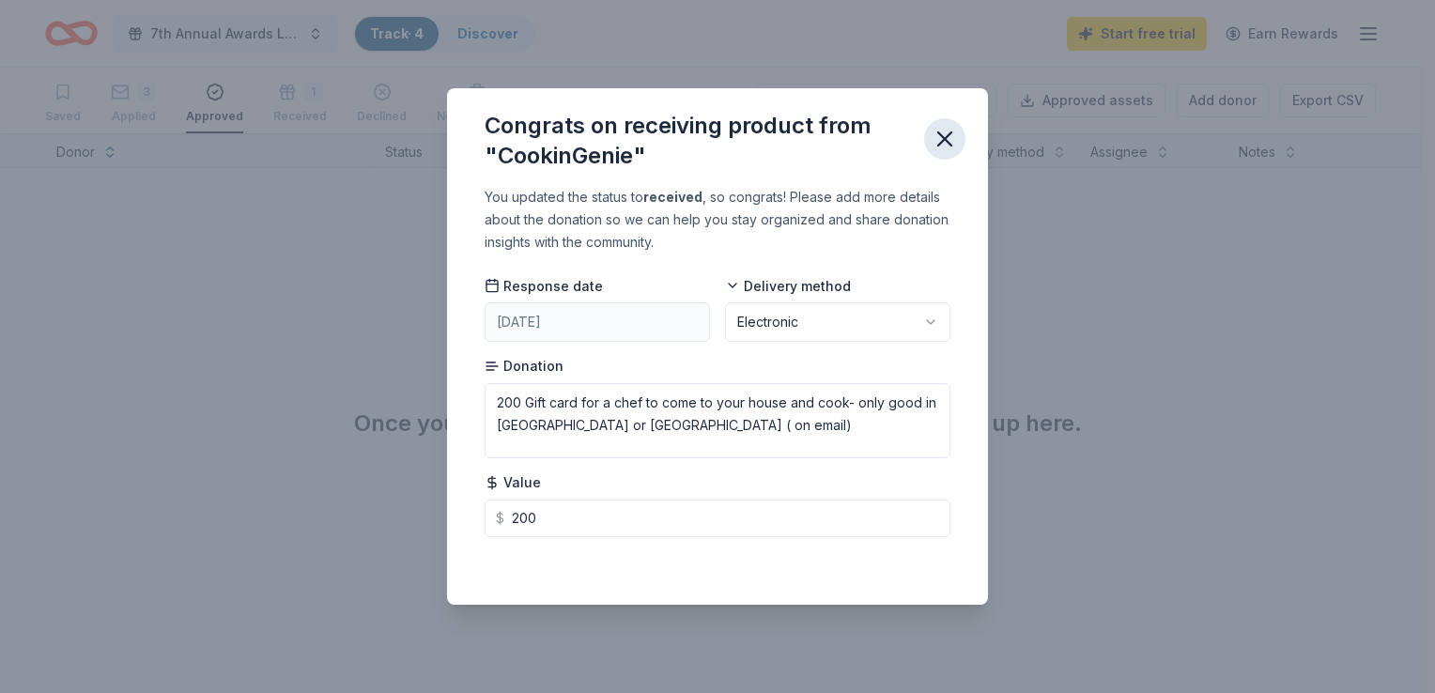
click at [948, 141] on icon "button" at bounding box center [945, 139] width 26 height 26
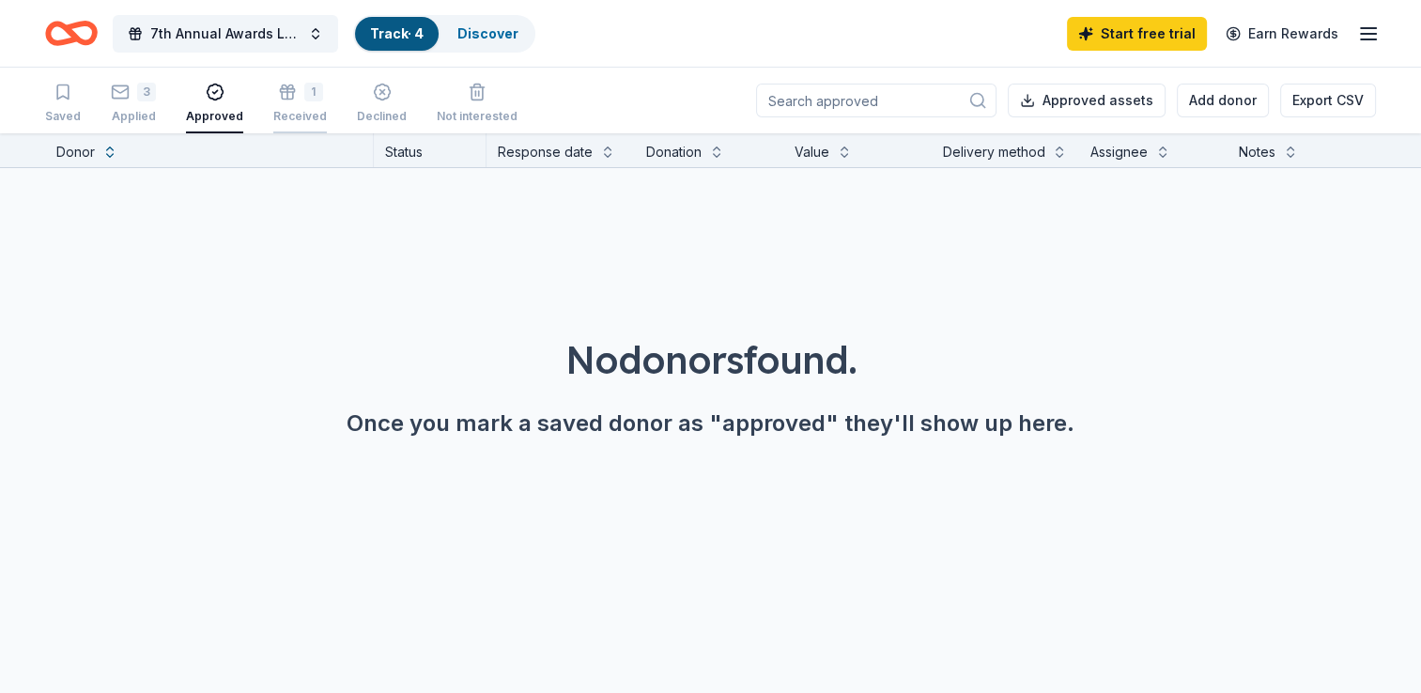
click at [278, 113] on div "Received" at bounding box center [300, 116] width 54 height 15
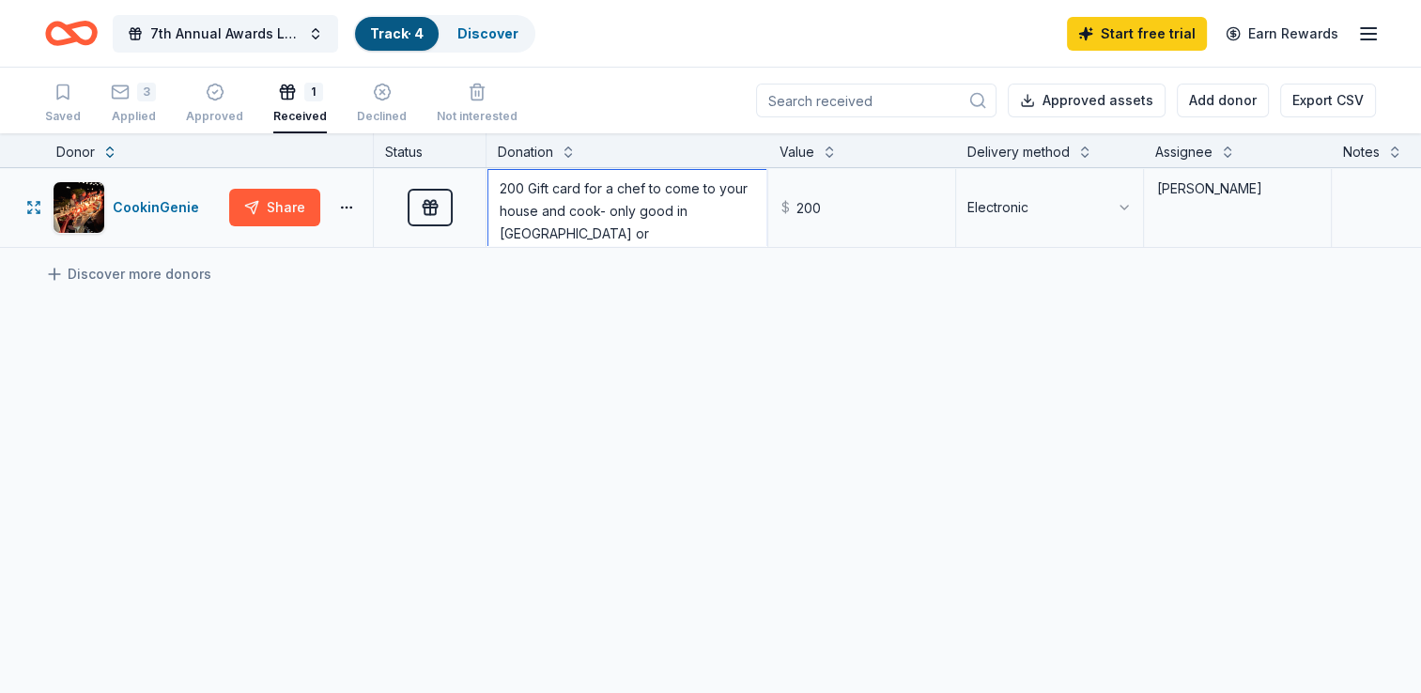
click at [716, 239] on textarea "200 Gift card for a chef to come to your house and cook- only good in LA or Riv…" at bounding box center [626, 207] width 277 height 75
drag, startPoint x: 709, startPoint y: 227, endPoint x: 638, endPoint y: 233, distance: 71.6
click at [638, 233] on textarea "200 Gift card for a chef to come to your house and cook- only good in LA or Riv…" at bounding box center [626, 207] width 277 height 75
type textarea "200 Gift card for a chef to come to your house and cook- only good in LA or Riv…"
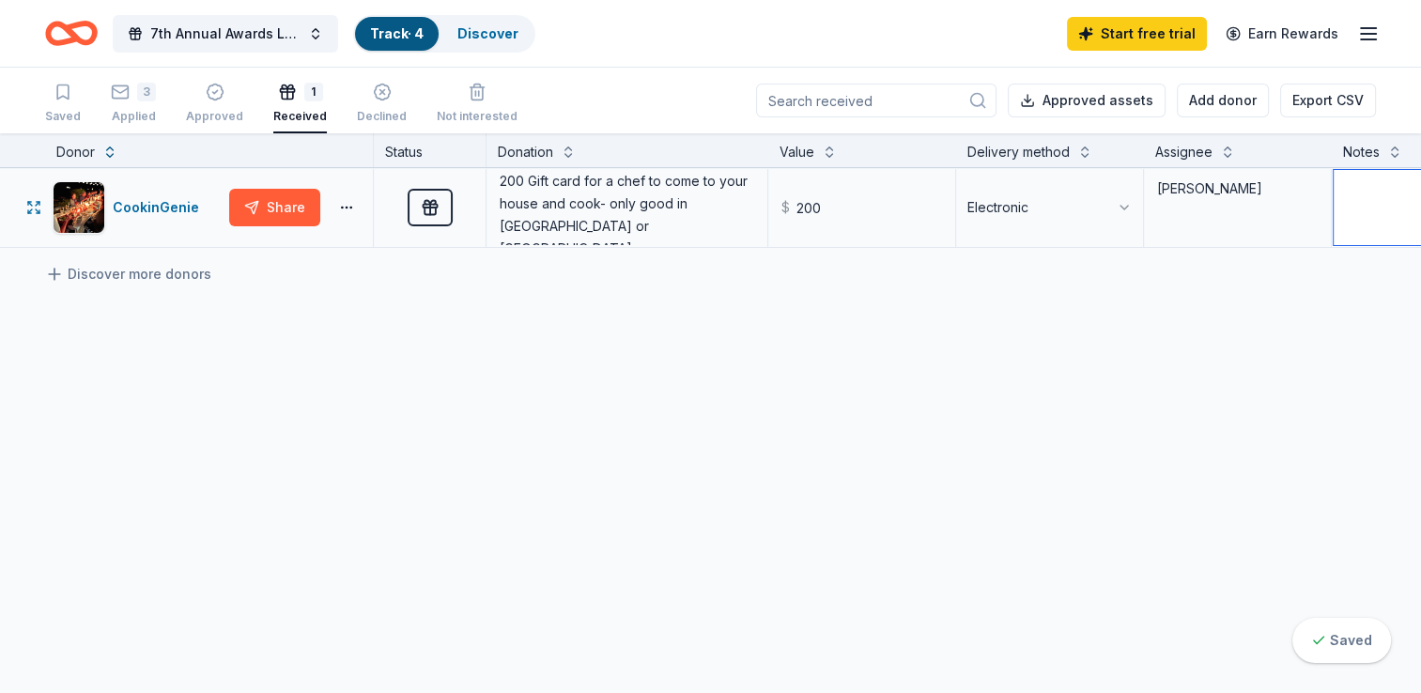
type textarea "my email"
click at [1322, 382] on div "CookinGenie Share Received 200 Gift card for a chef to come to your house and c…" at bounding box center [829, 384] width 1658 height 433
click at [406, 28] on link "Track · 4" at bounding box center [397, 33] width 54 height 16
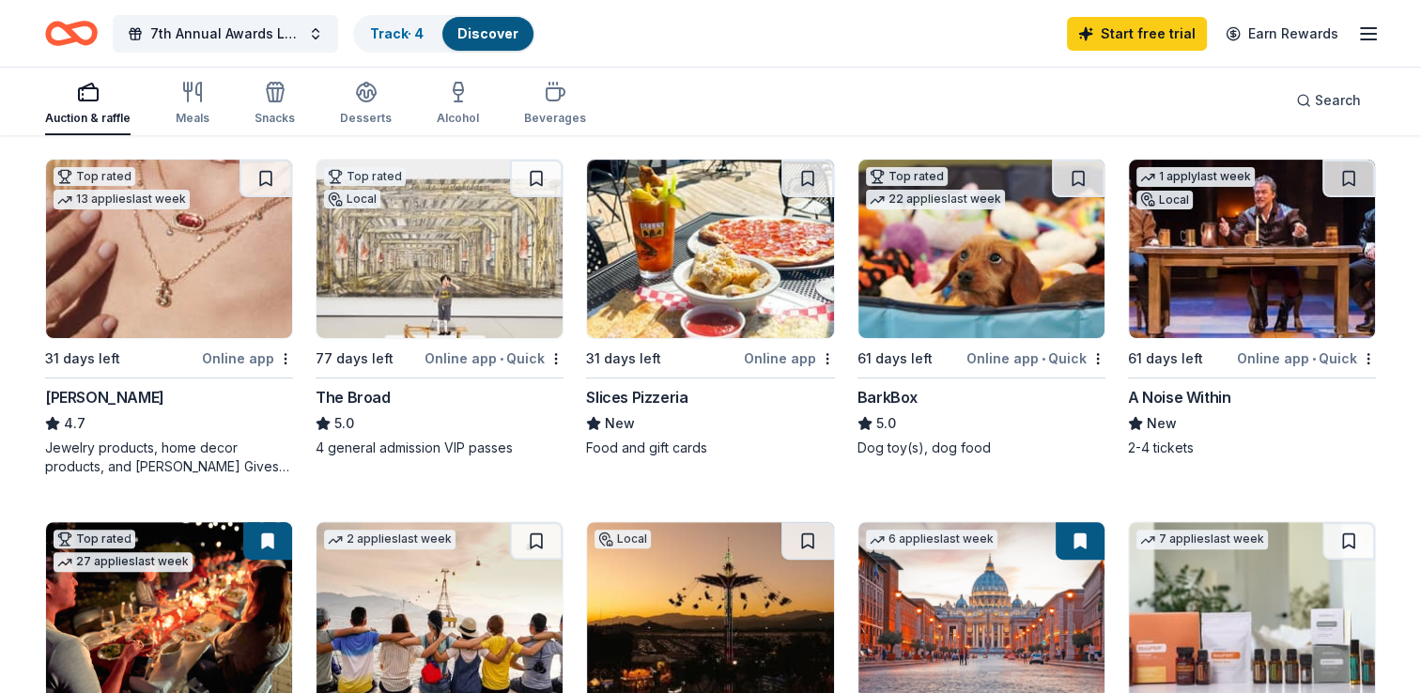
scroll to position [550, 0]
click at [1157, 281] on img at bounding box center [1252, 248] width 246 height 178
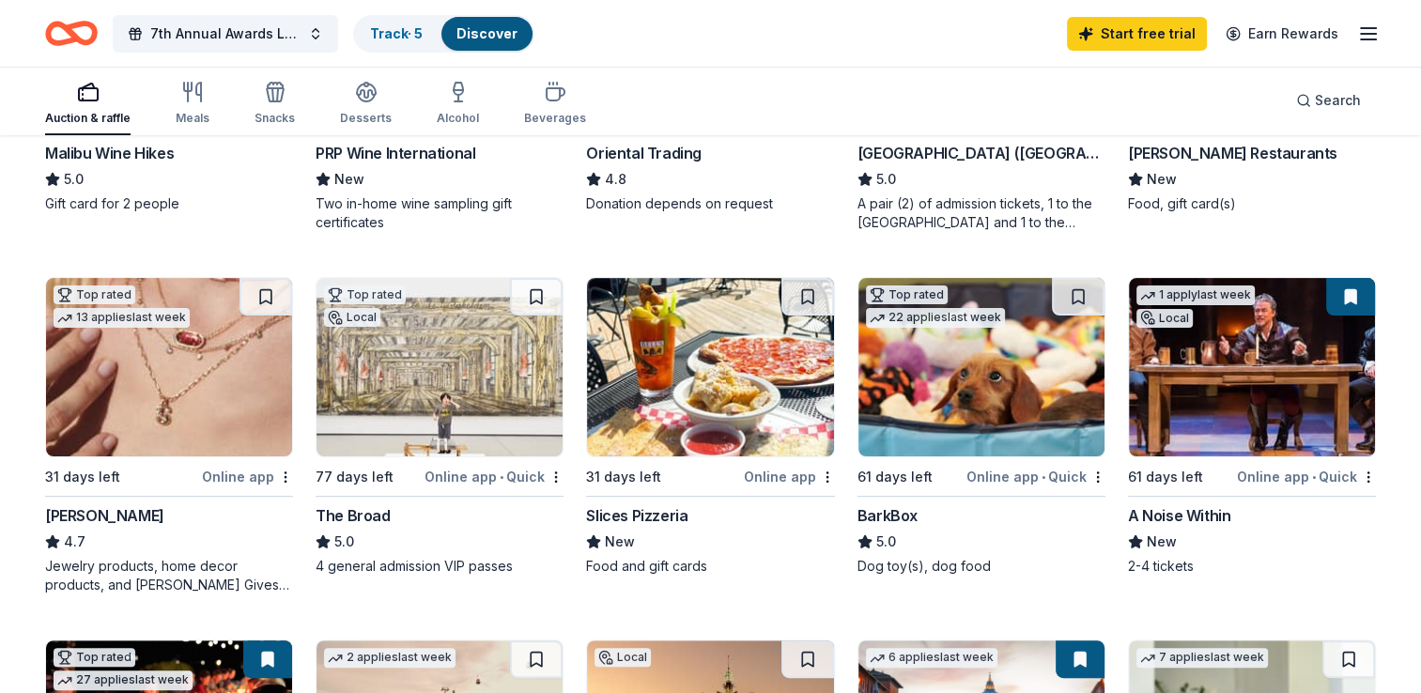
scroll to position [429, 0]
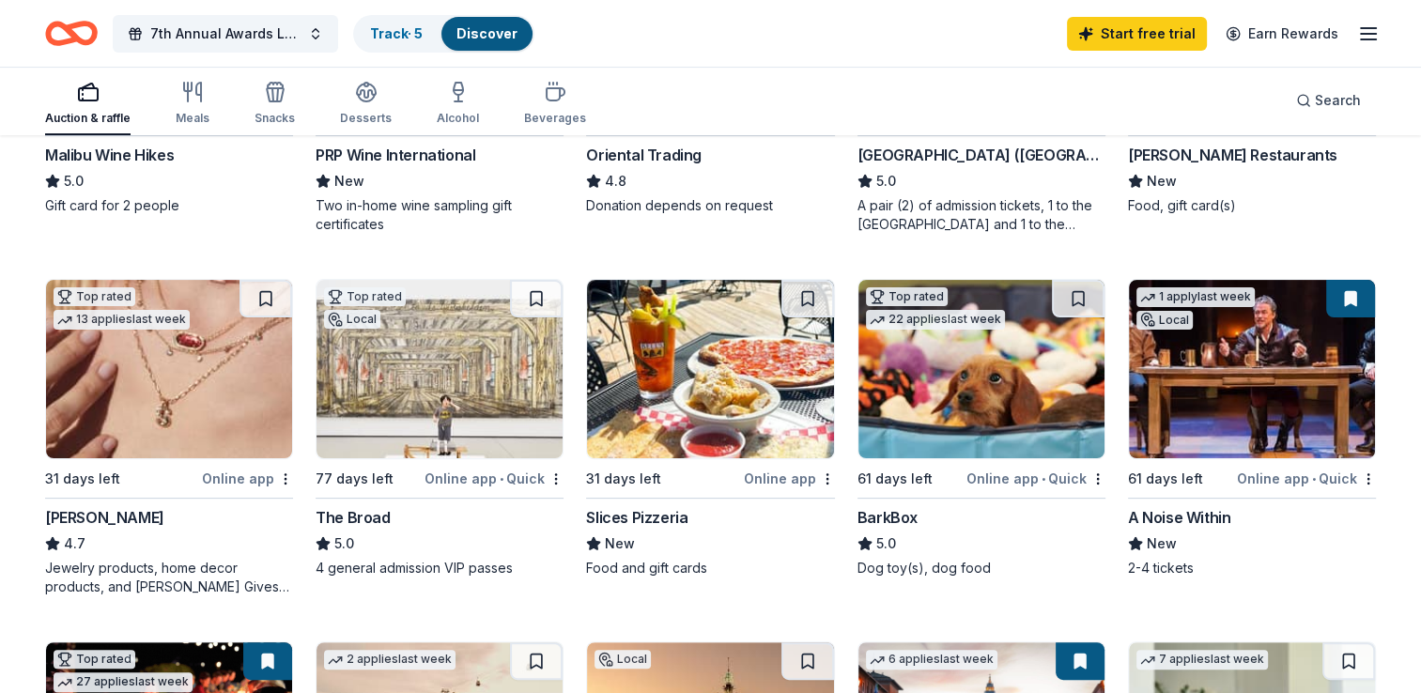
click at [943, 400] on img at bounding box center [981, 369] width 246 height 178
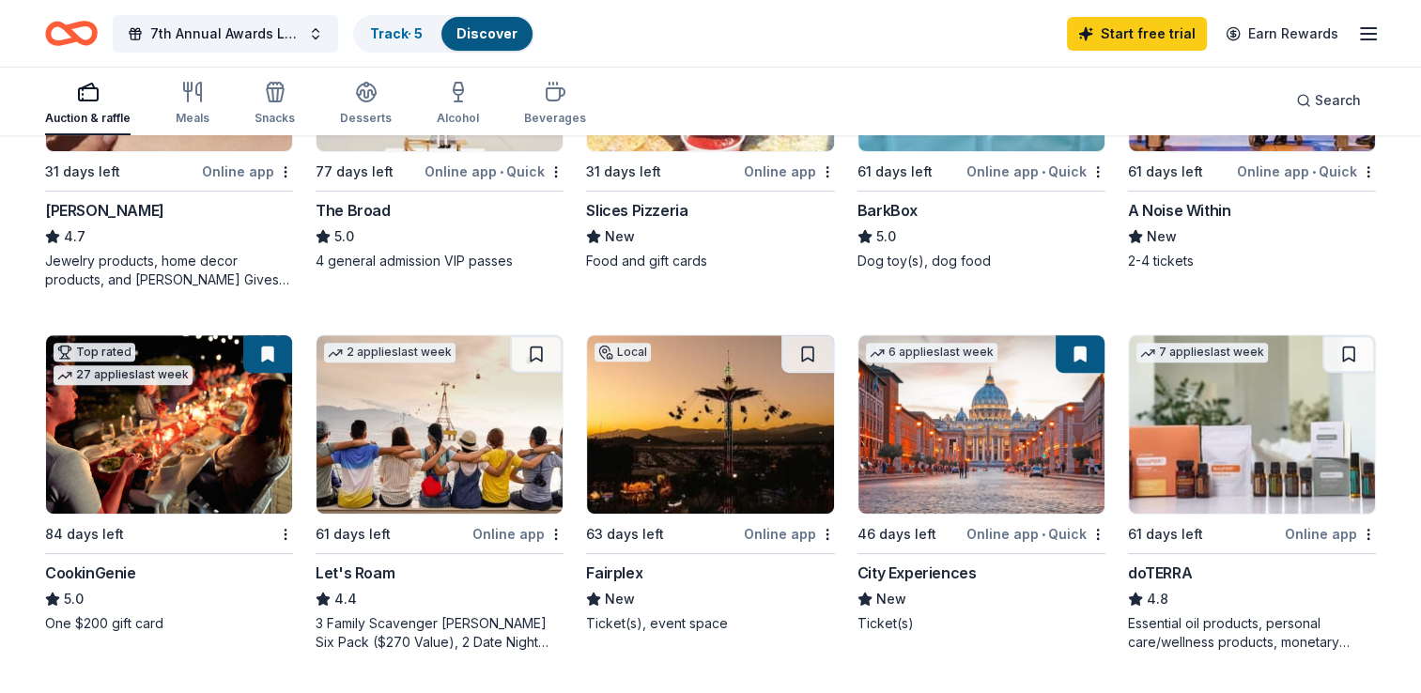
scroll to position [738, 0]
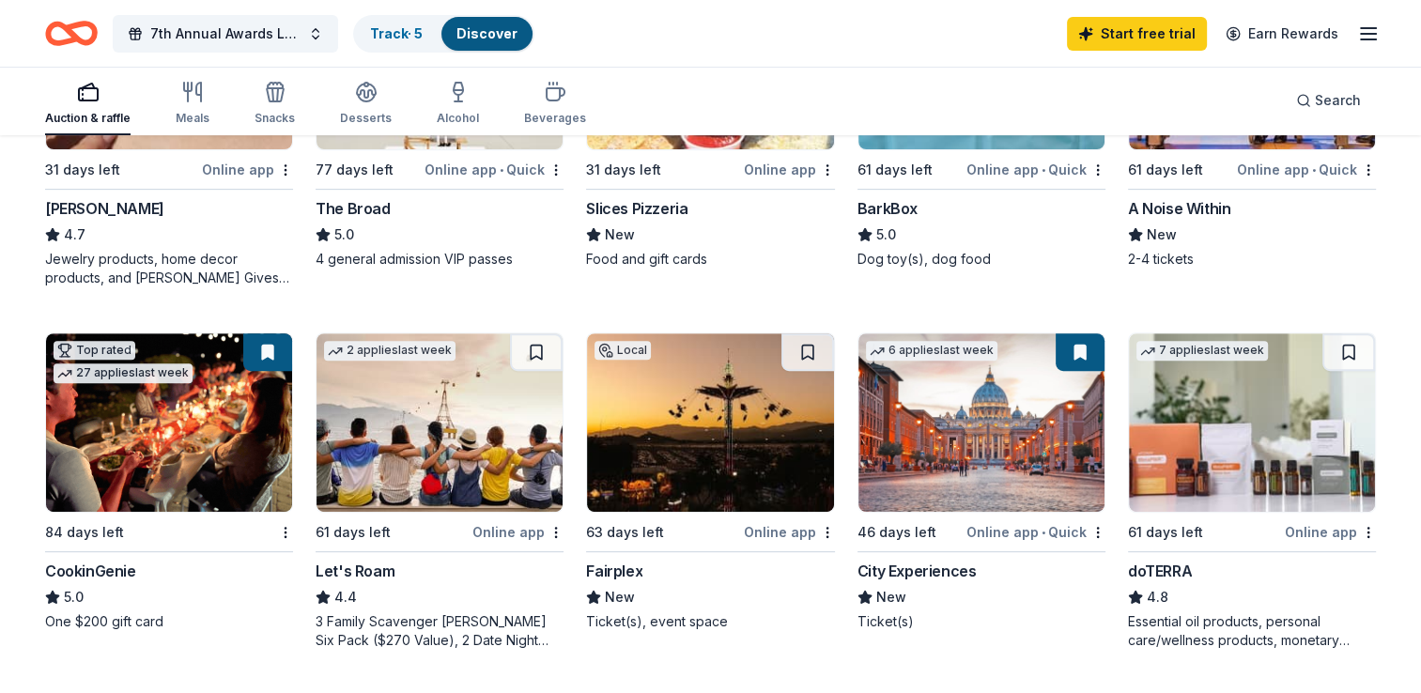
click at [708, 445] on img at bounding box center [710, 422] width 246 height 178
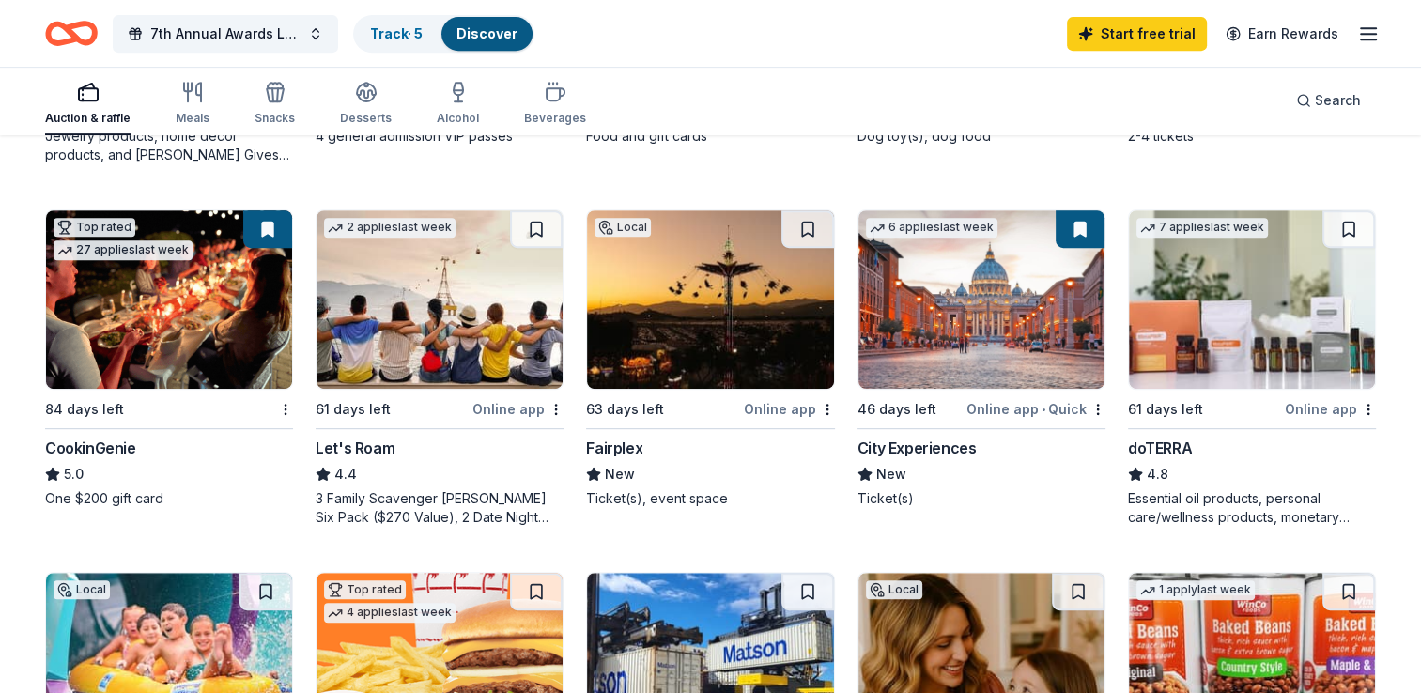
scroll to position [862, 0]
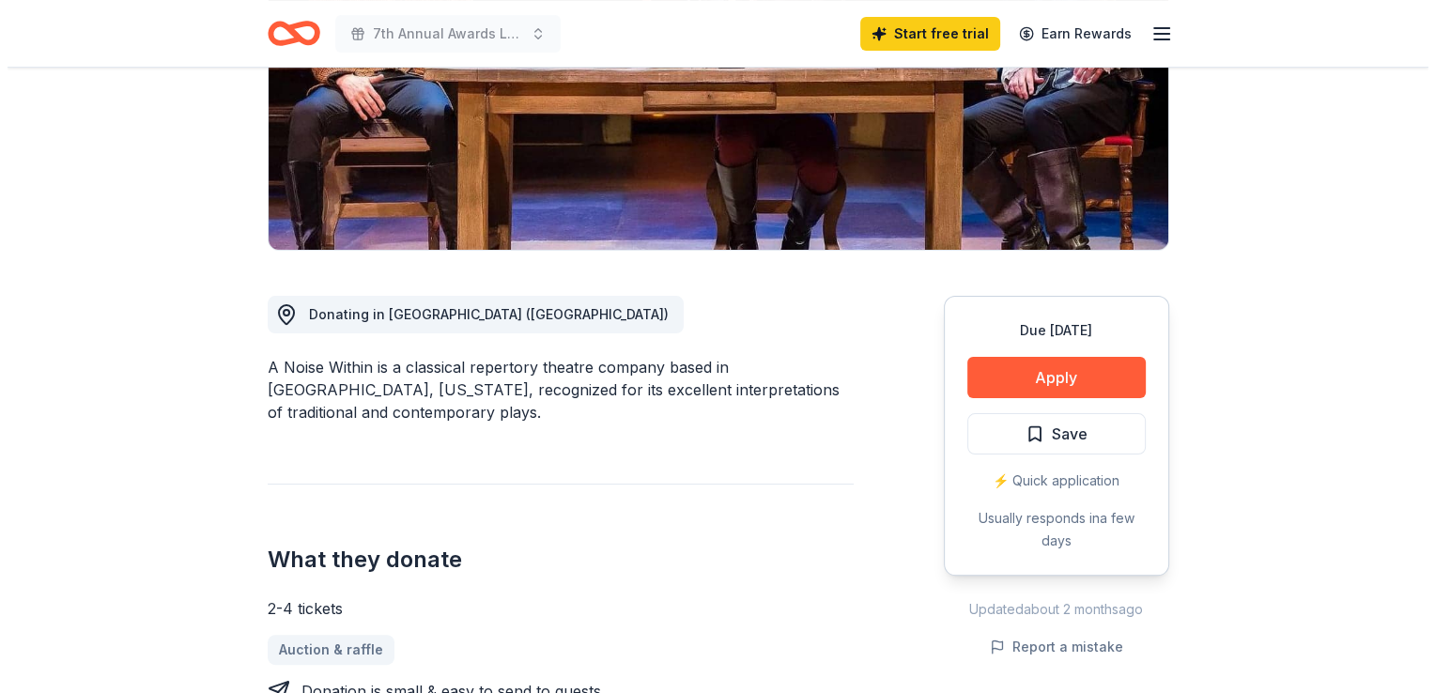
scroll to position [324, 0]
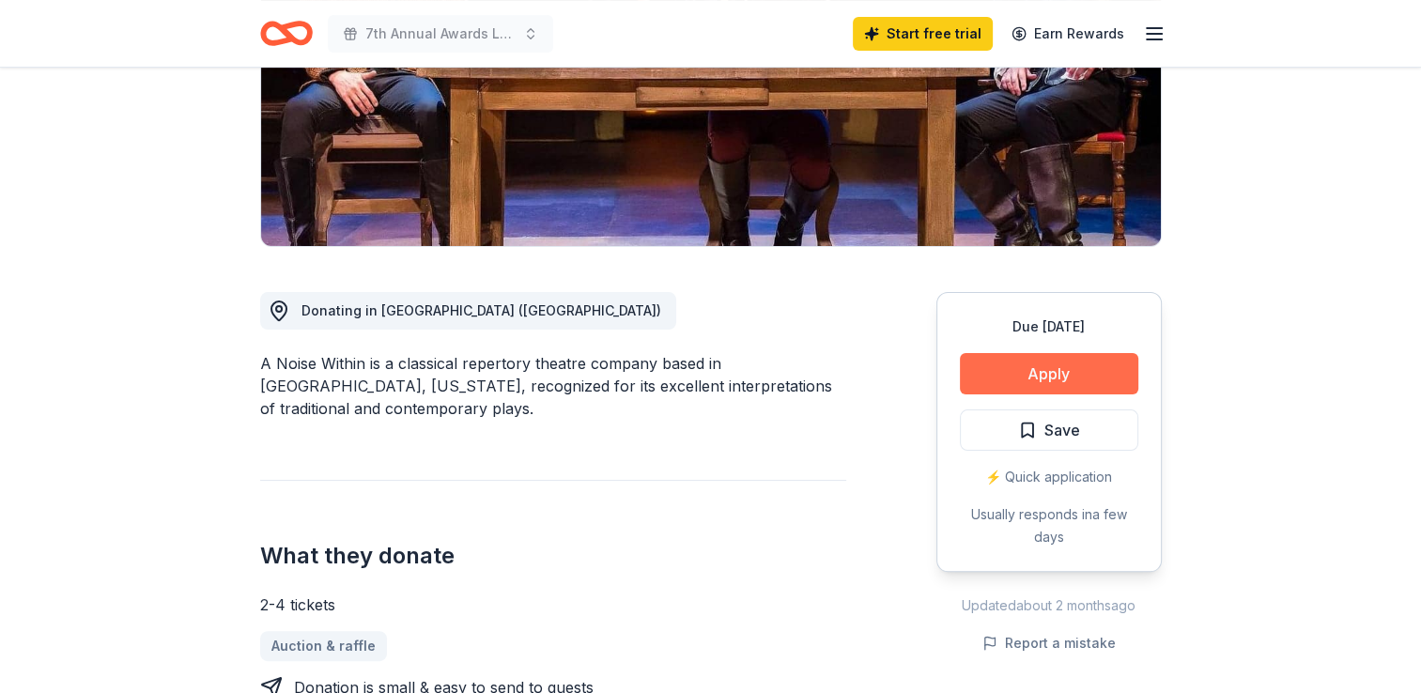
click at [1045, 374] on button "Apply" at bounding box center [1049, 373] width 178 height 41
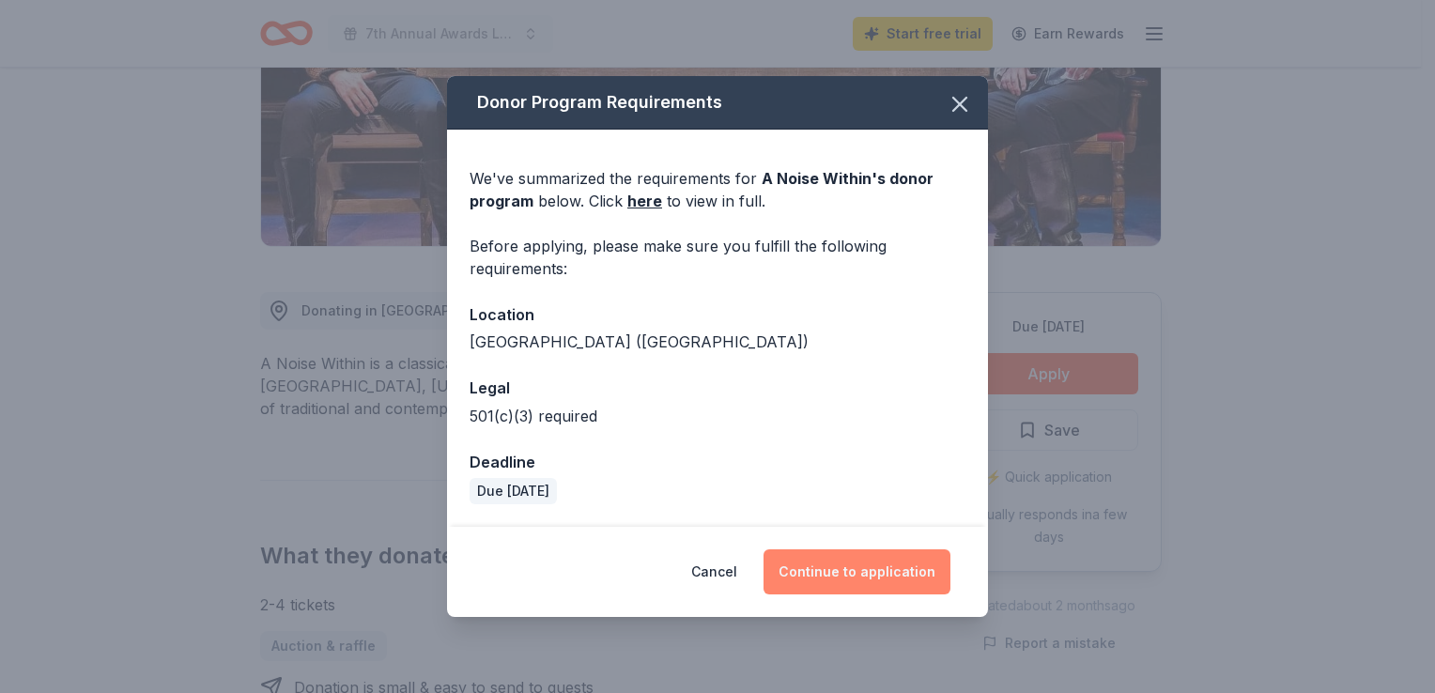
click at [813, 569] on button "Continue to application" at bounding box center [856, 571] width 187 height 45
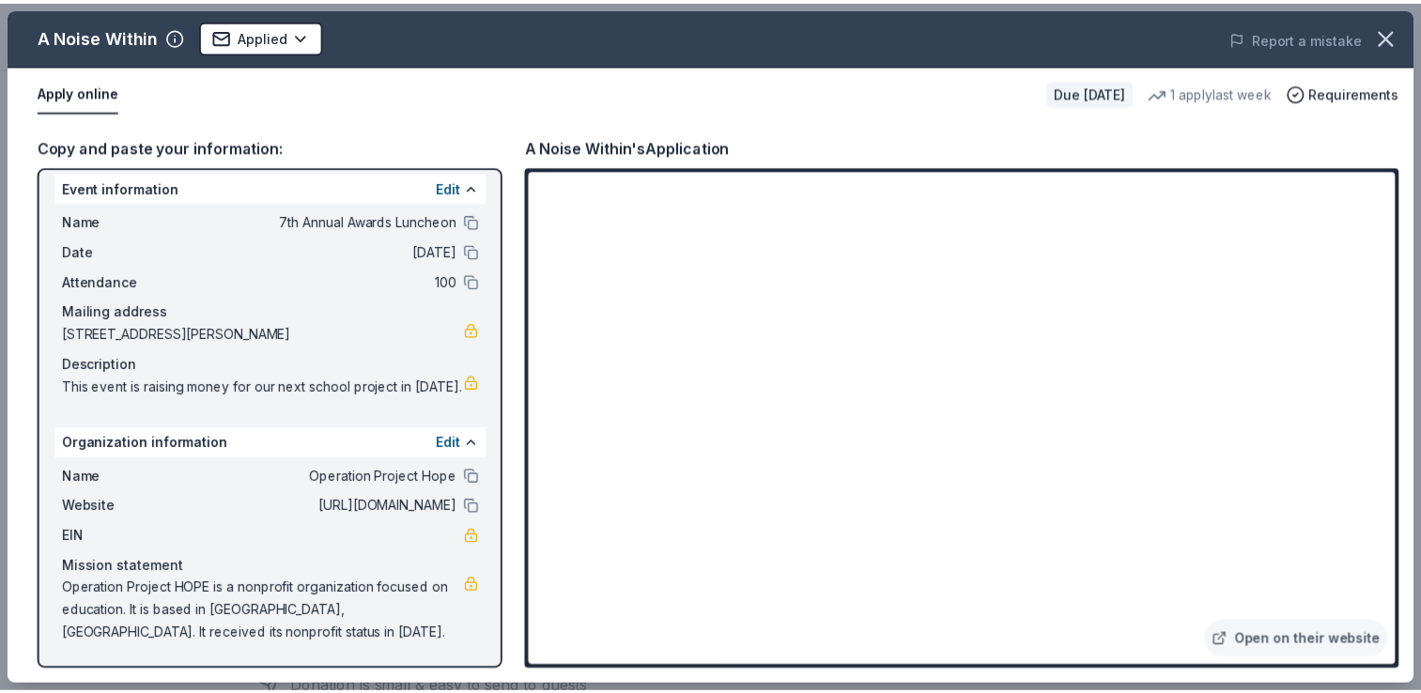
scroll to position [0, 0]
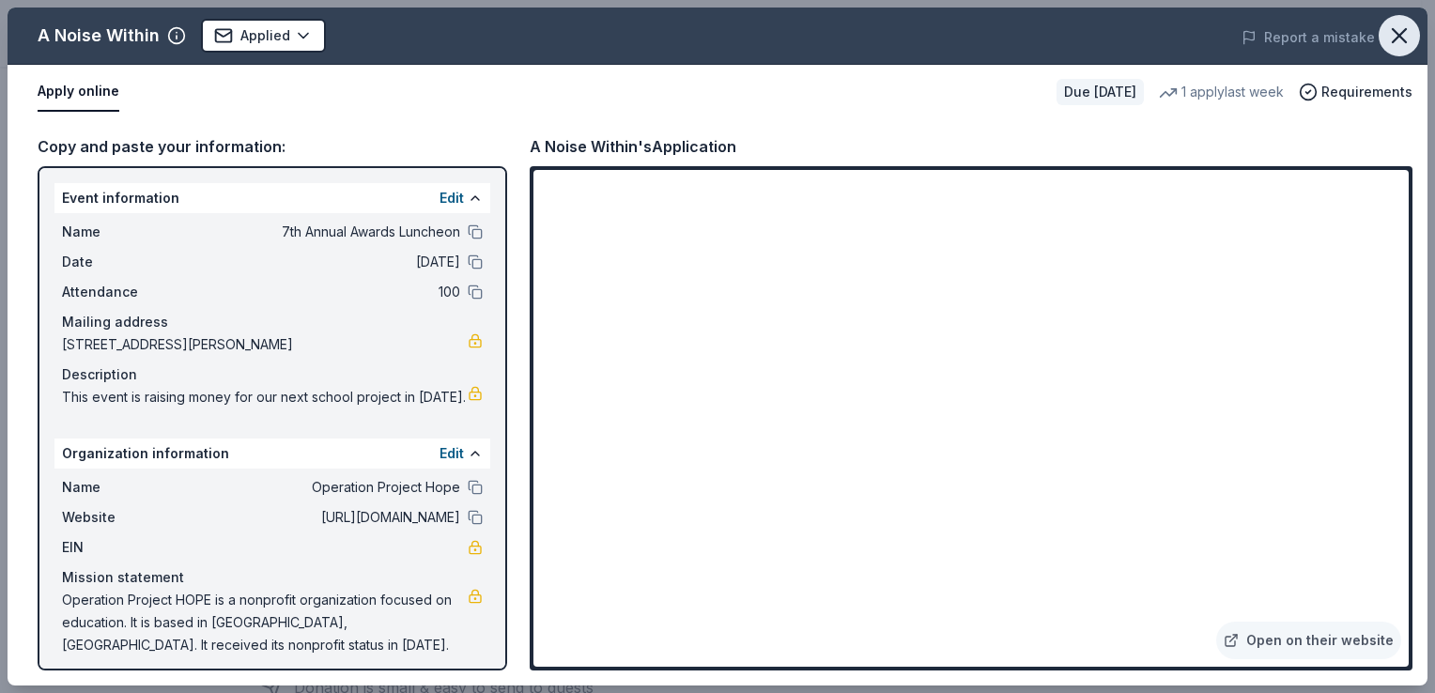
click at [1388, 38] on icon "button" at bounding box center [1399, 36] width 26 height 26
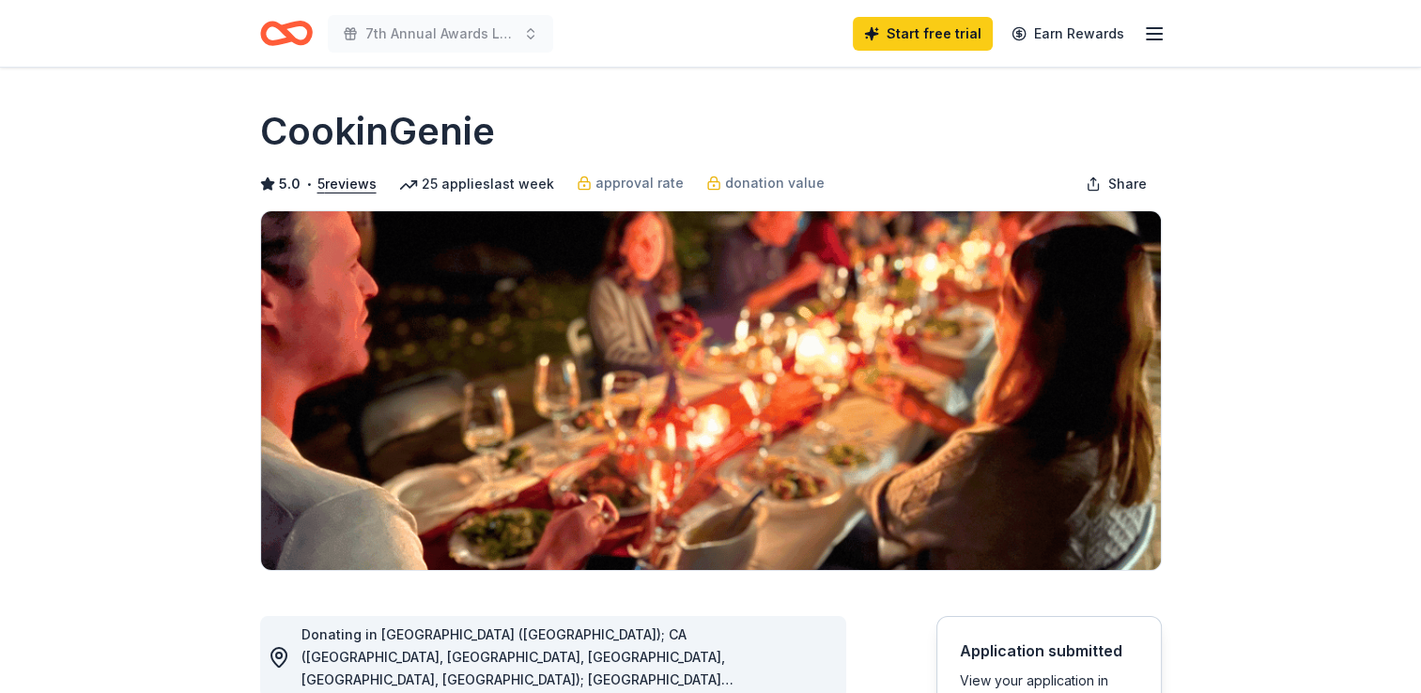
click at [304, 39] on icon "Home" at bounding box center [294, 32] width 29 height 19
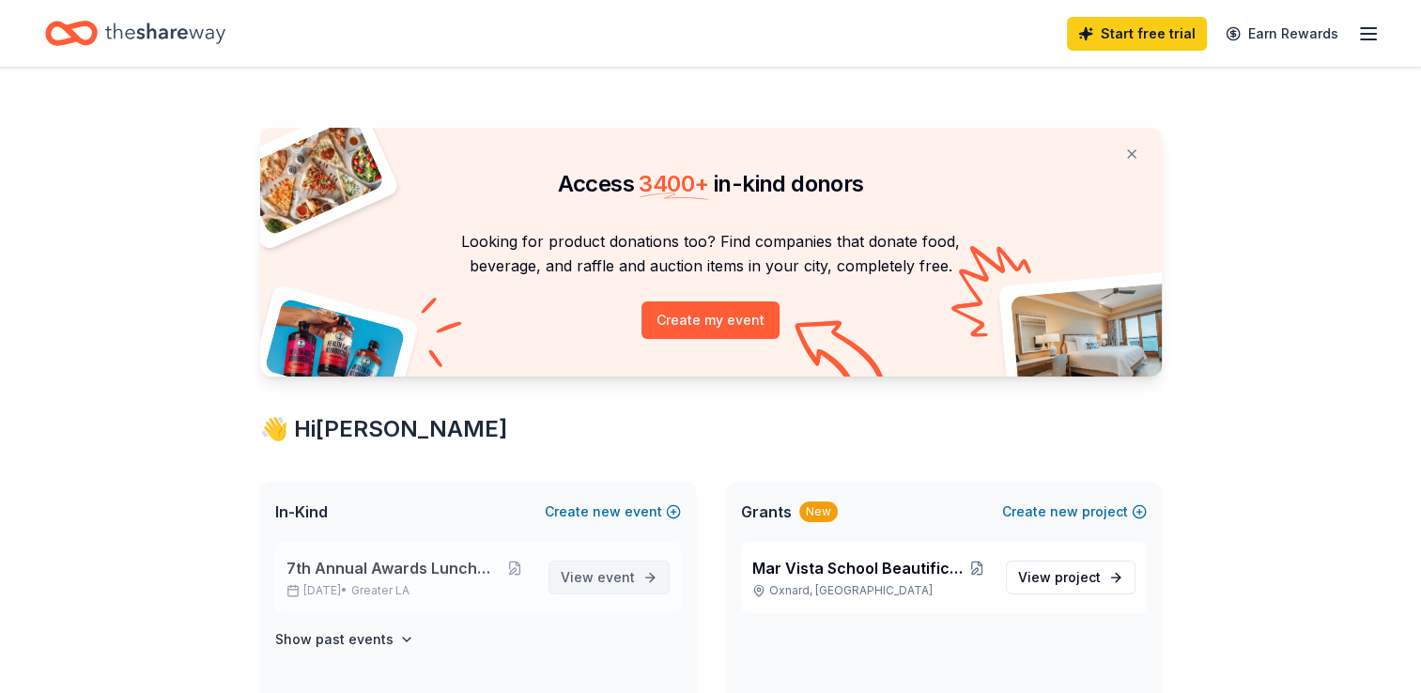
click at [563, 579] on link "View event" at bounding box center [608, 578] width 121 height 34
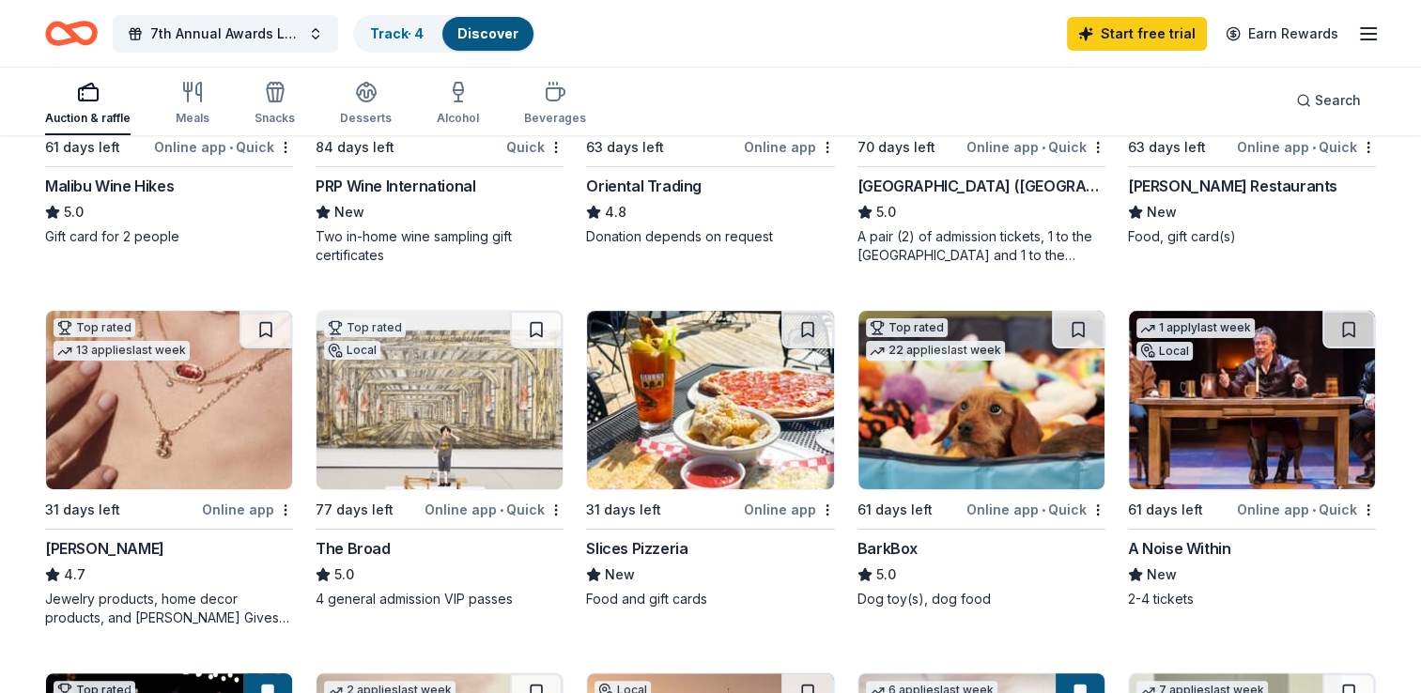
scroll to position [399, 0]
click at [1338, 327] on button at bounding box center [1348, 329] width 53 height 38
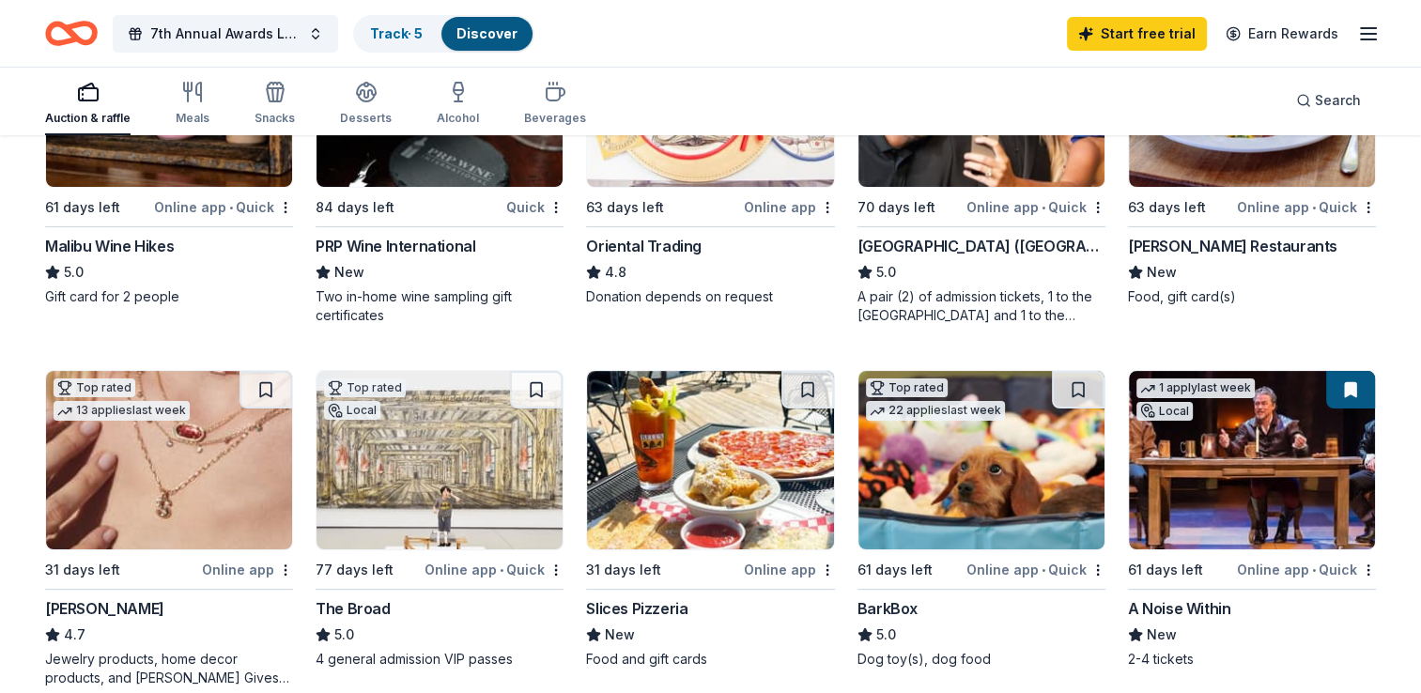
scroll to position [338, 0]
click at [395, 36] on link "Track · 5" at bounding box center [396, 33] width 53 height 16
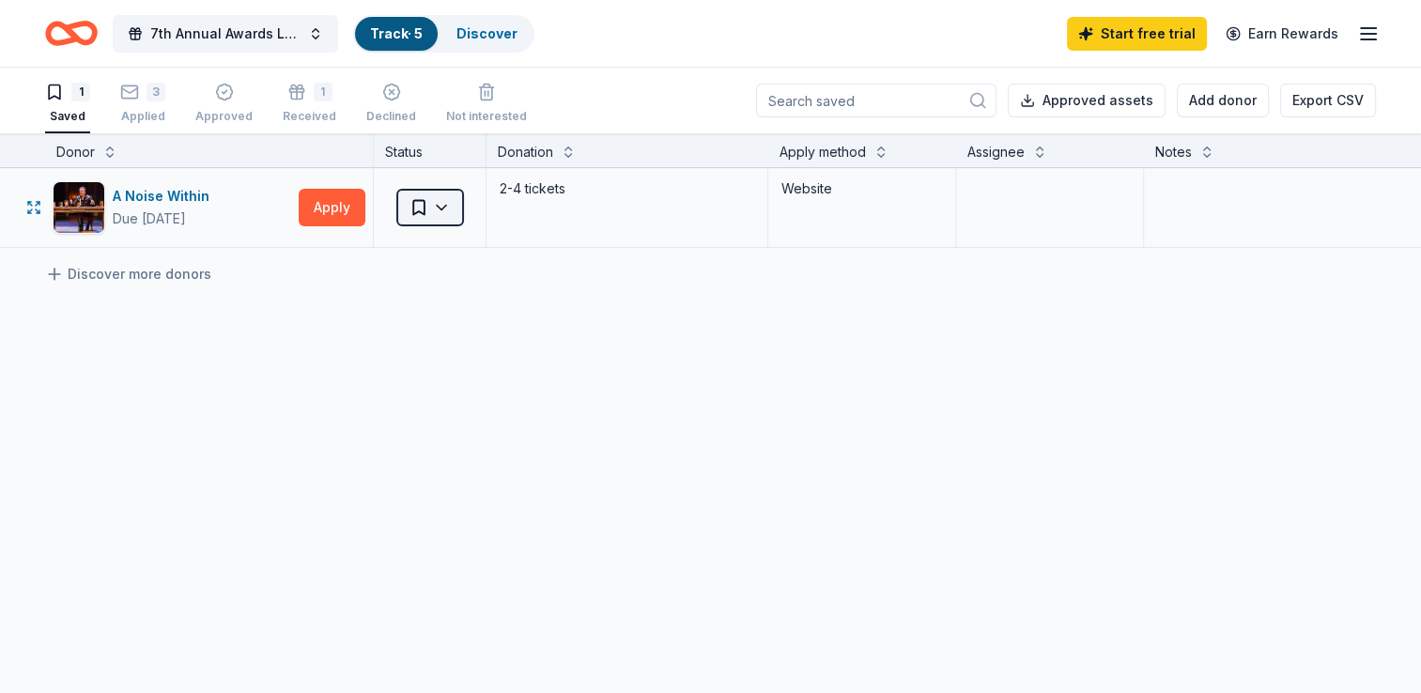
click at [441, 206] on html "10% 7th Annual Awards Luncheon Track · 5 Discover Start free trial Earn Rewards…" at bounding box center [710, 346] width 1421 height 693
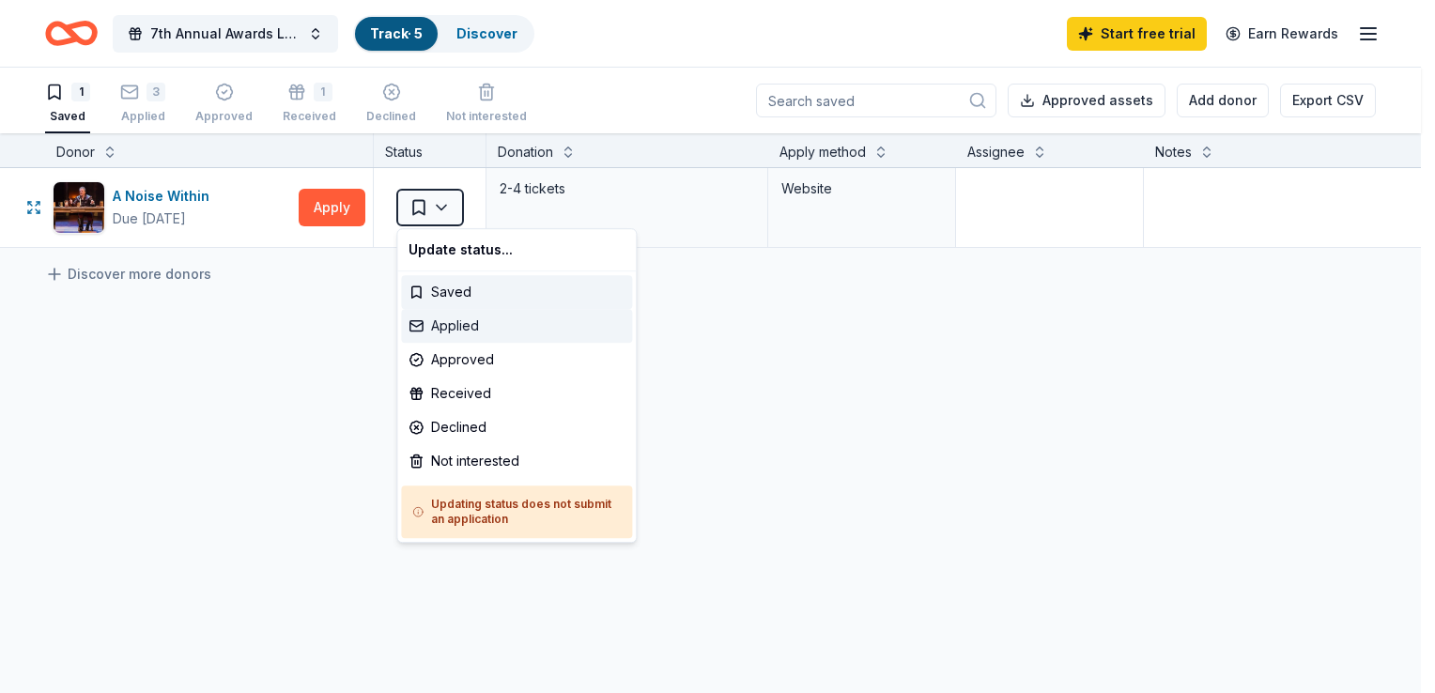
click at [443, 328] on div "Applied" at bounding box center [516, 326] width 231 height 34
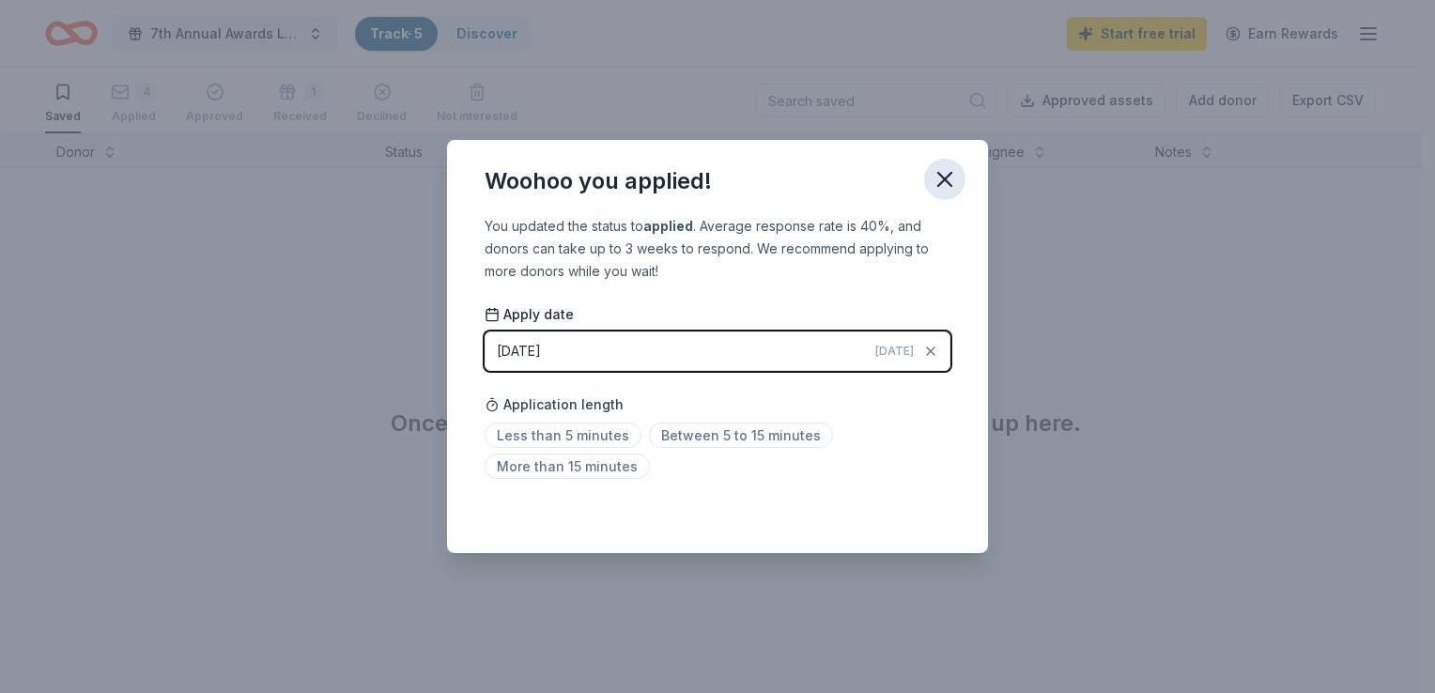
click at [952, 186] on icon "button" at bounding box center [945, 179] width 26 height 26
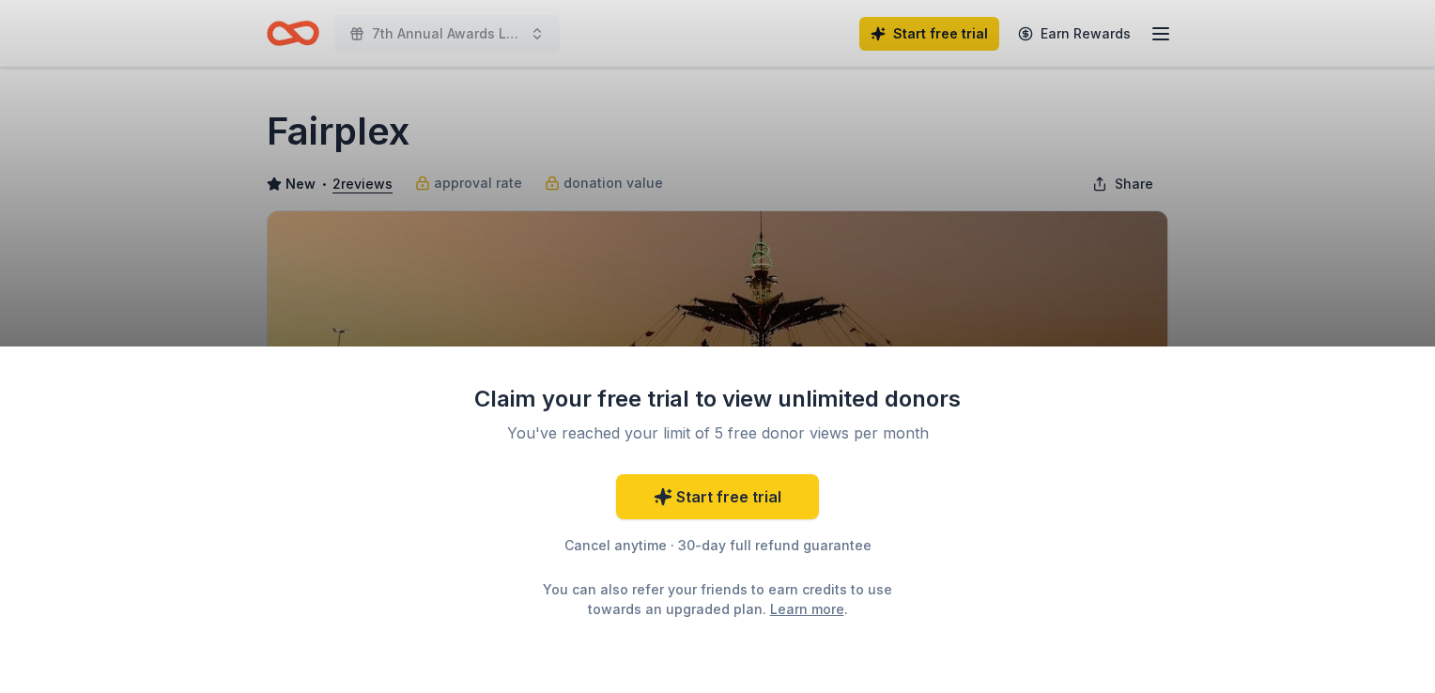
click at [1307, 281] on div "Claim your free trial to view unlimited donors You've reached your limit of 5 f…" at bounding box center [717, 346] width 1435 height 693
click at [41, 267] on div "Claim your free trial to view unlimited donors You've reached your limit of 5 f…" at bounding box center [717, 346] width 1435 height 693
click at [1394, 326] on div "Claim your free trial to view unlimited donors You've reached your limit of 5 f…" at bounding box center [717, 346] width 1435 height 693
click at [41, 264] on div "Claim your free trial to view unlimited donors You've reached your limit of 5 f…" at bounding box center [717, 346] width 1435 height 693
click at [1399, 322] on div "Claim your free trial to view unlimited donors You've reached your limit of 5 f…" at bounding box center [717, 346] width 1435 height 693
